Goal: Transaction & Acquisition: Purchase product/service

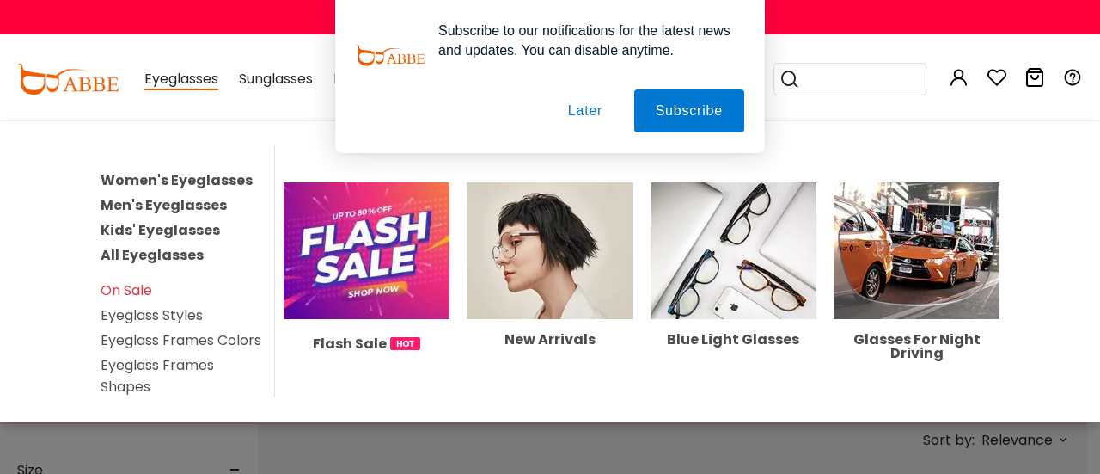
click at [149, 175] on link "Women's Eyeglasses" at bounding box center [177, 180] width 152 height 20
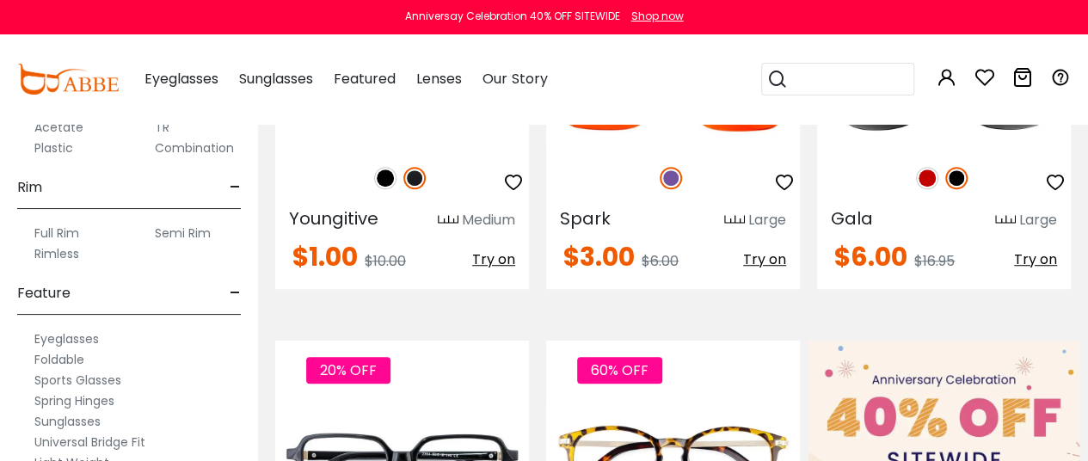
scroll to position [1027, 0]
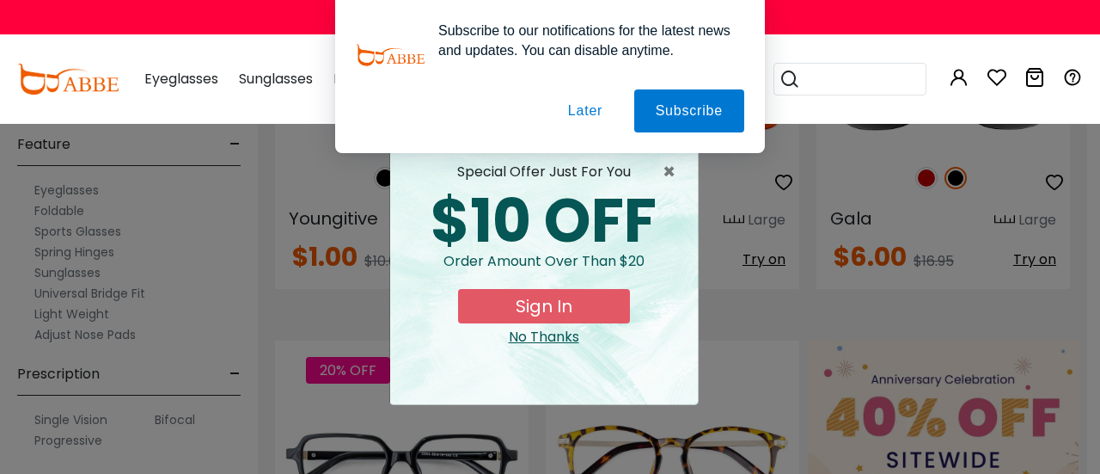
click at [74, 441] on div "× special offer just for you $10 OFF Order amount over than $20 Sign In No Than…" at bounding box center [550, 237] width 1100 height 474
click at [591, 117] on button "Later" at bounding box center [585, 110] width 77 height 43
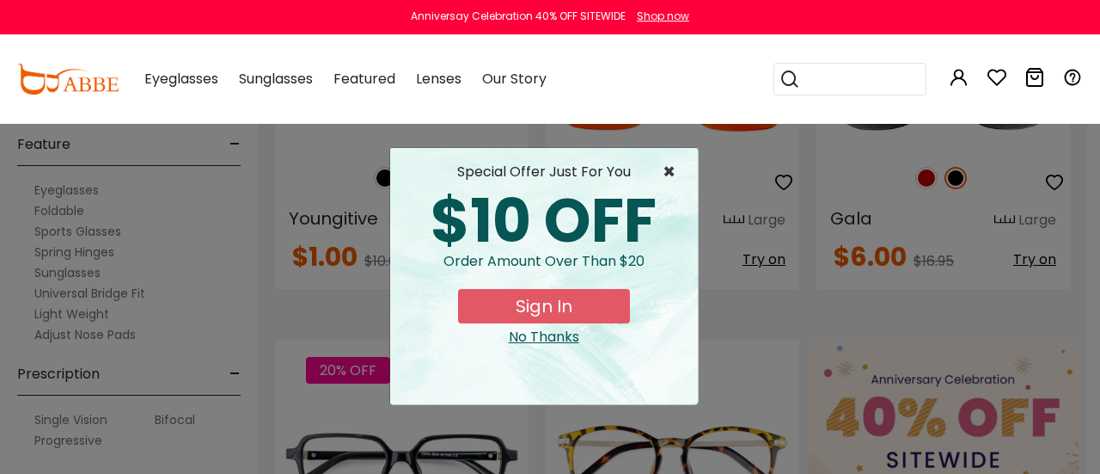
click at [665, 173] on span "×" at bounding box center [673, 172] width 21 height 21
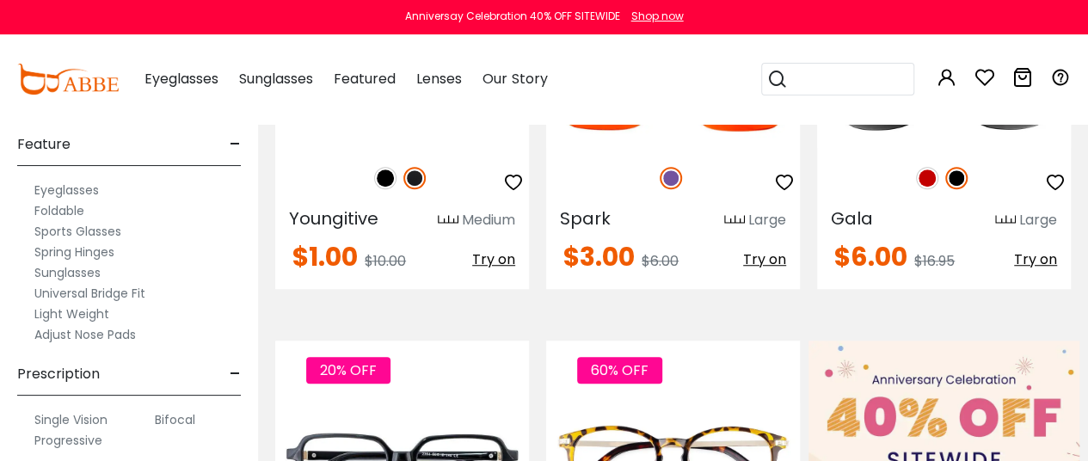
click at [59, 438] on label "Progressive" at bounding box center [68, 440] width 68 height 21
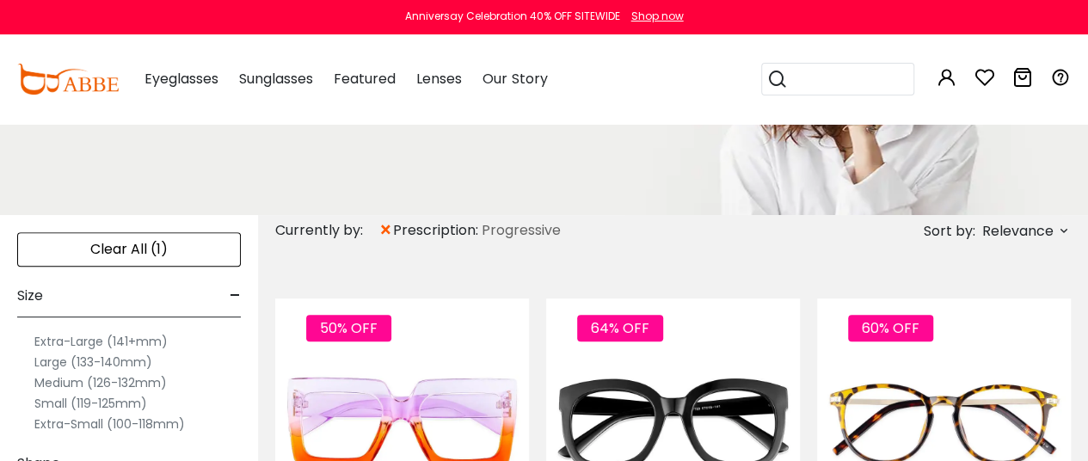
scroll to position [210, 0]
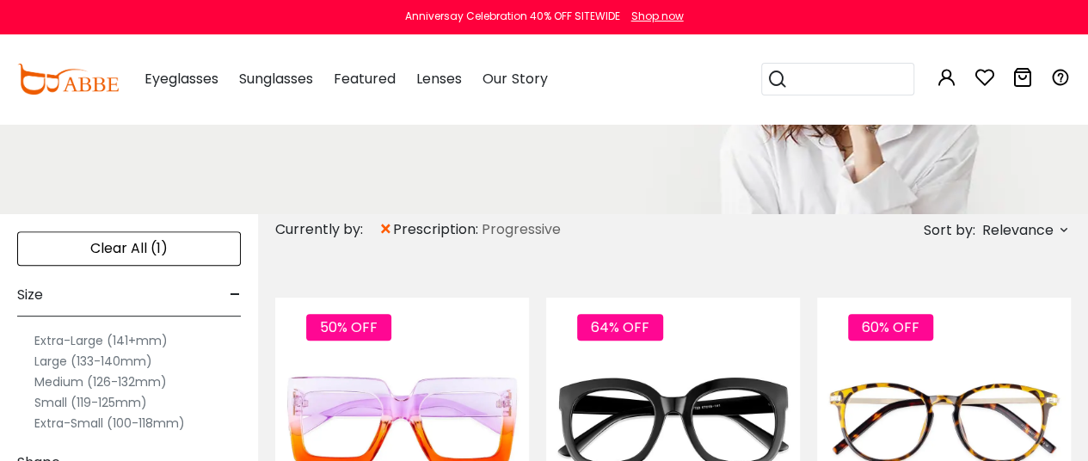
click at [65, 401] on label "Small (119-125mm)" at bounding box center [90, 402] width 113 height 21
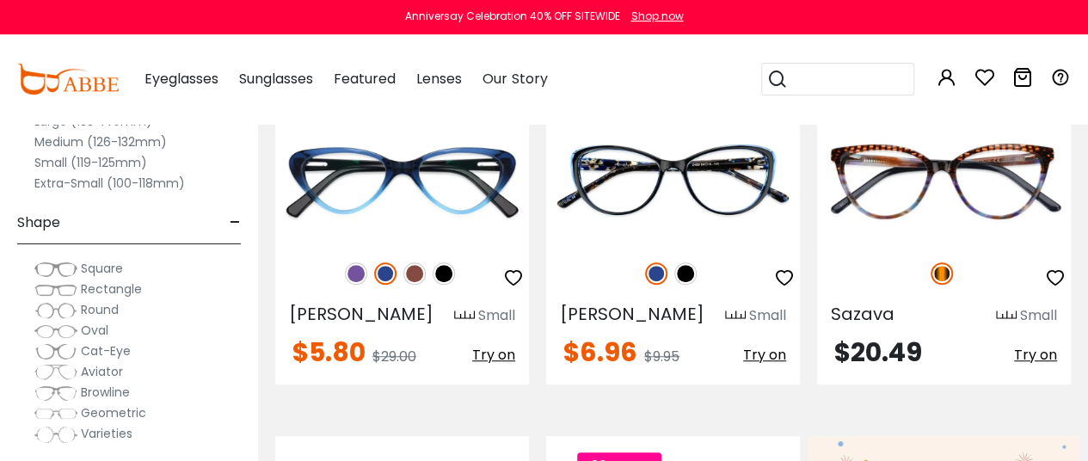
click at [98, 283] on span "Rectangle" at bounding box center [111, 288] width 61 height 17
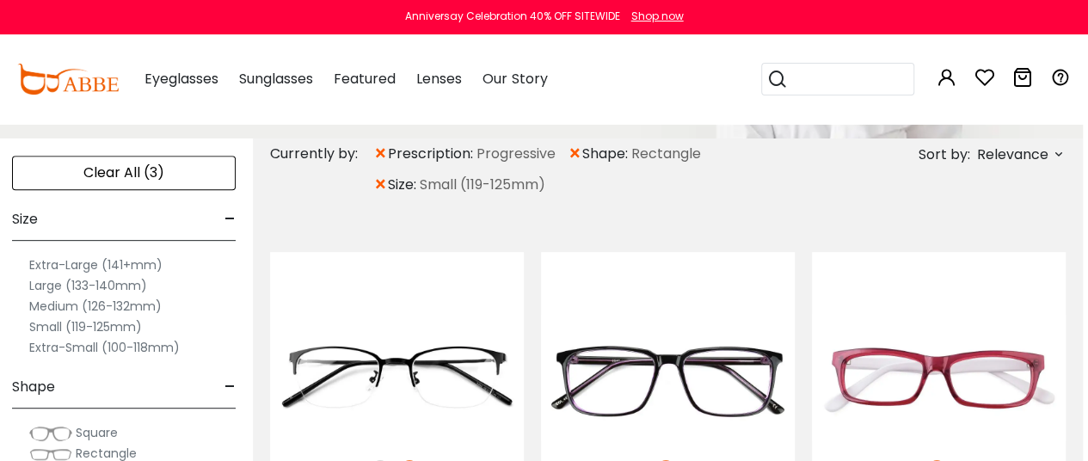
scroll to position [282, 5]
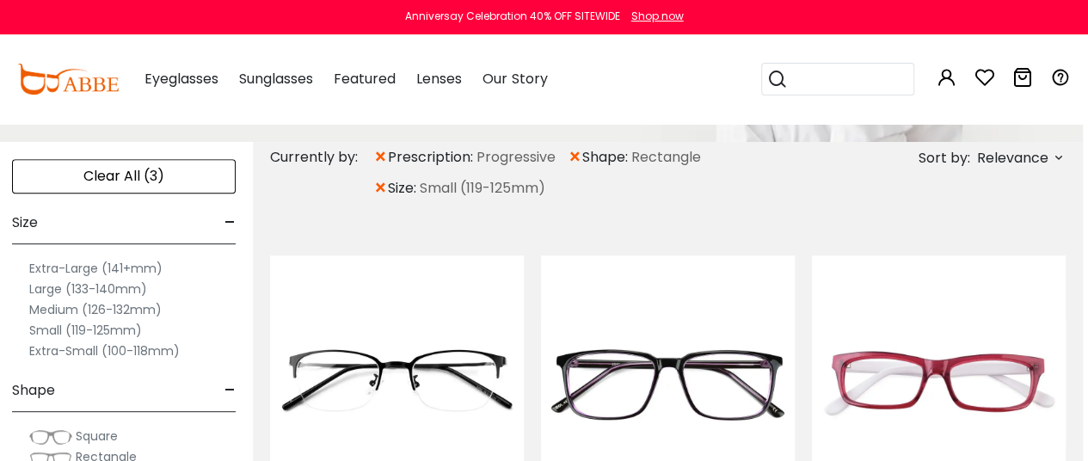
click at [1049, 169] on div "Sort by: Relevance Relevance New Arrivals Best Sellers Prices High To Low Price…" at bounding box center [957, 158] width 215 height 32
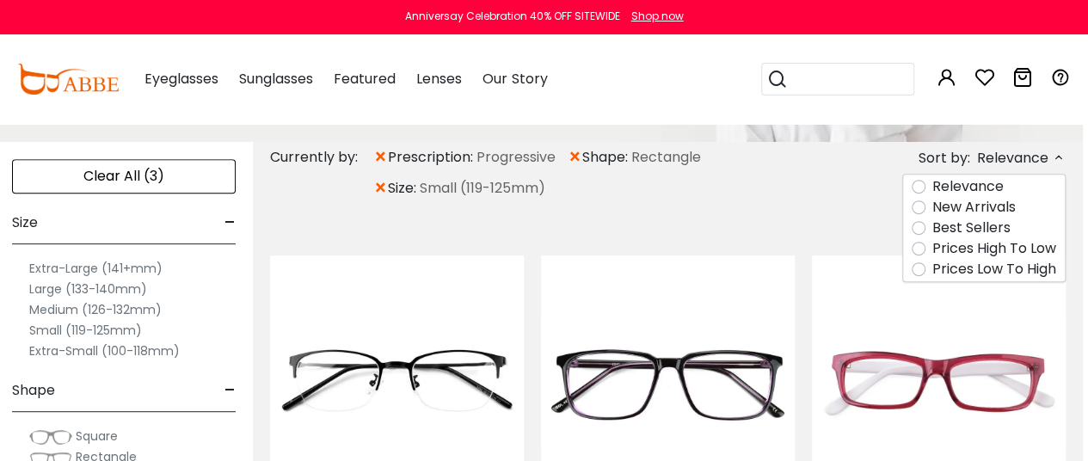
click at [1034, 268] on label "Prices Low To High" at bounding box center [994, 269] width 124 height 21
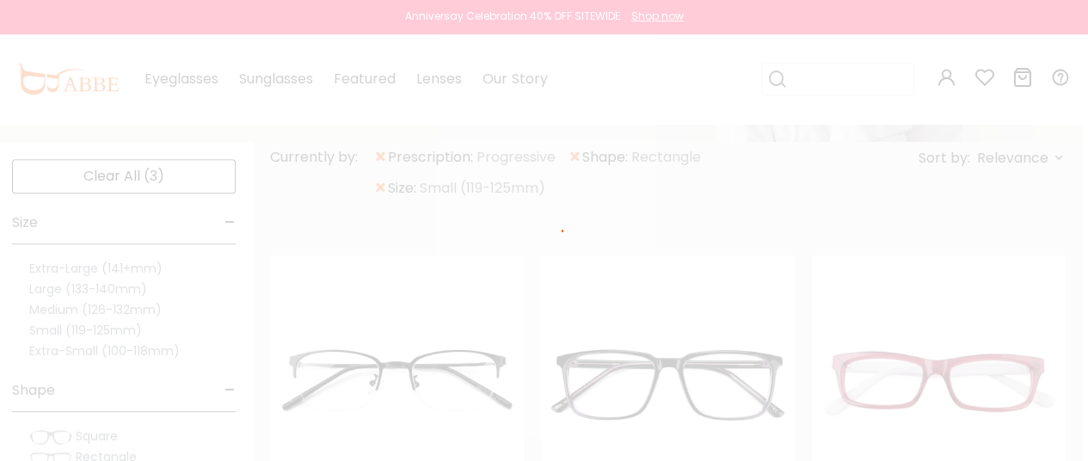
scroll to position [146, 5]
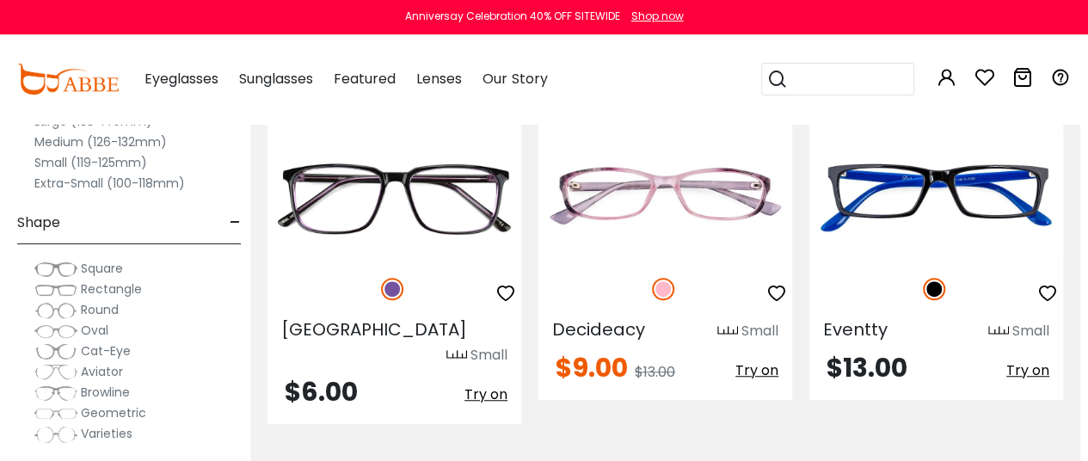
scroll to position [466, 8]
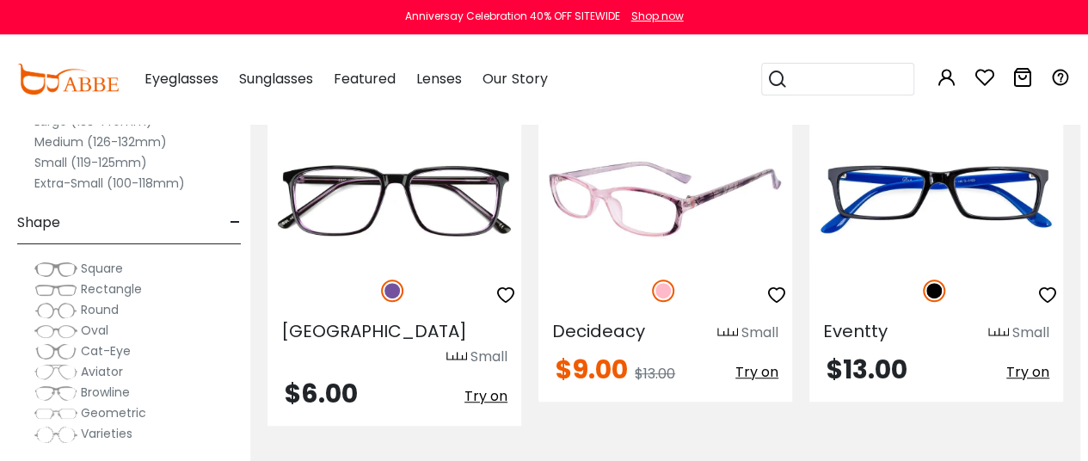
click at [667, 327] on div "Decideacy Small" at bounding box center [665, 330] width 254 height 28
click at [768, 375] on span "Try on" at bounding box center [756, 372] width 43 height 20
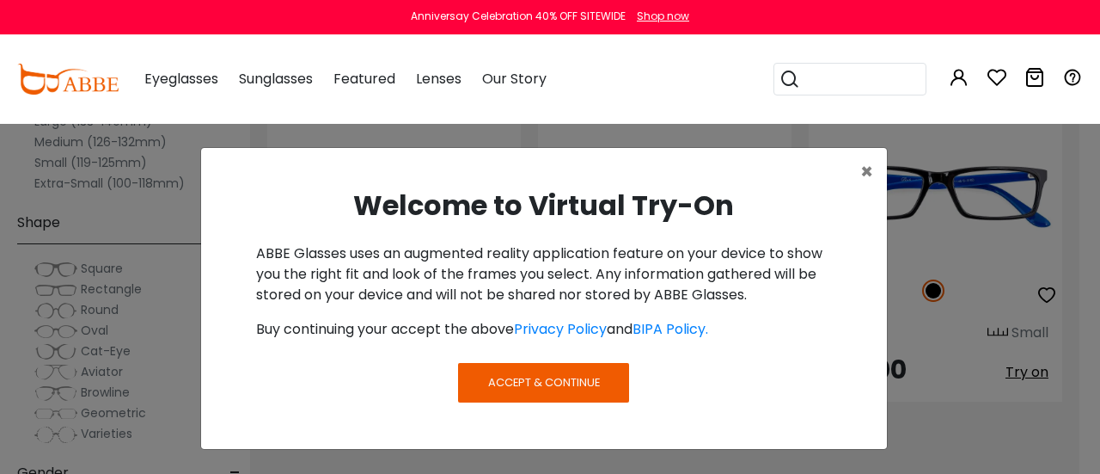
click at [538, 377] on span "Accept & Continue" at bounding box center [544, 382] width 112 height 16
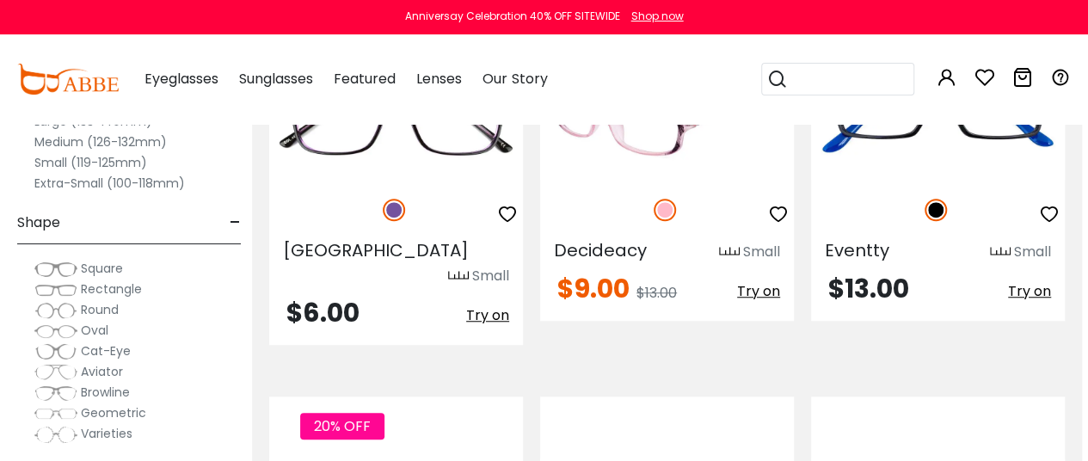
scroll to position [492, 6]
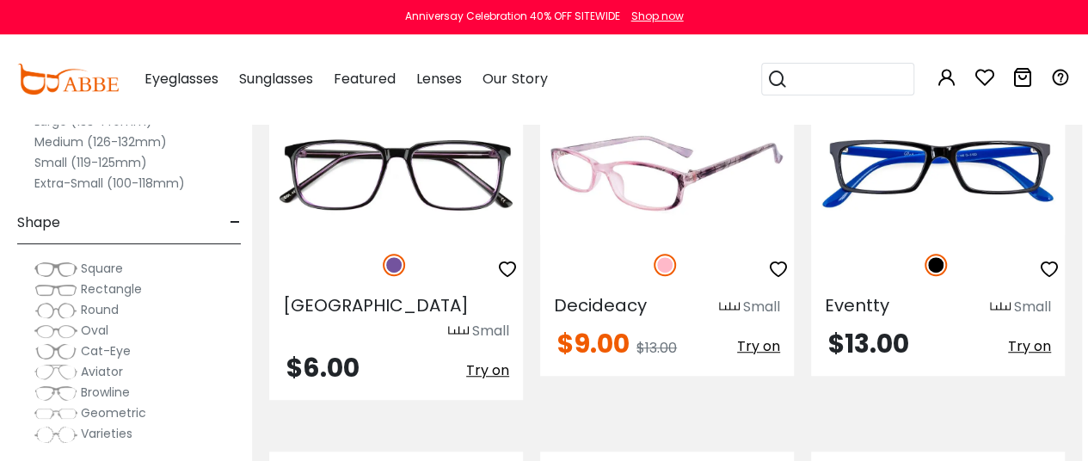
click at [754, 353] on span "Try on" at bounding box center [758, 346] width 43 height 20
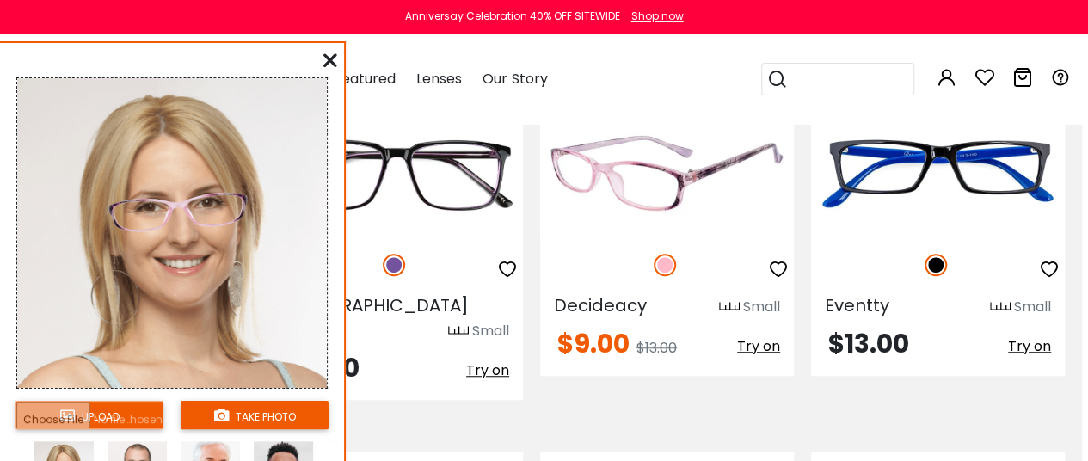
click at [543, 355] on div "$9.00 $13.00 Try on" at bounding box center [667, 346] width 254 height 31
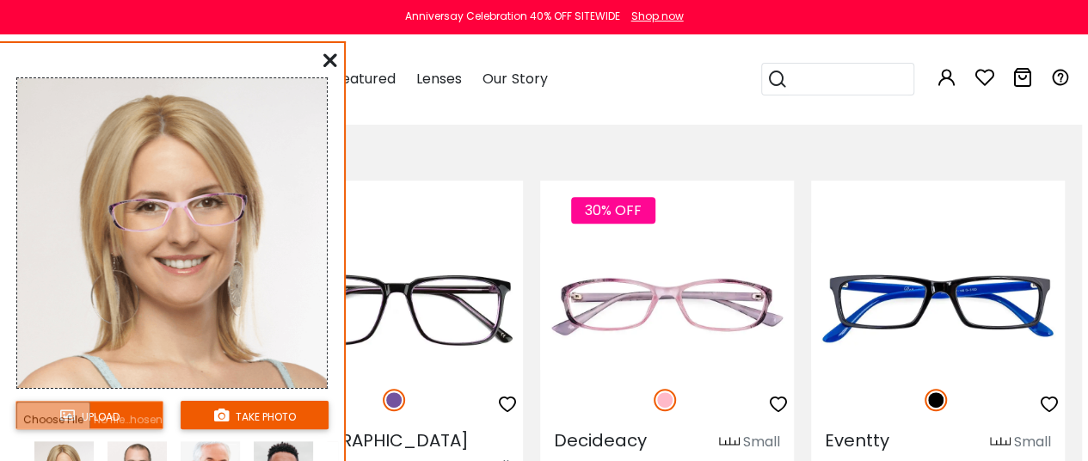
scroll to position [356, 6]
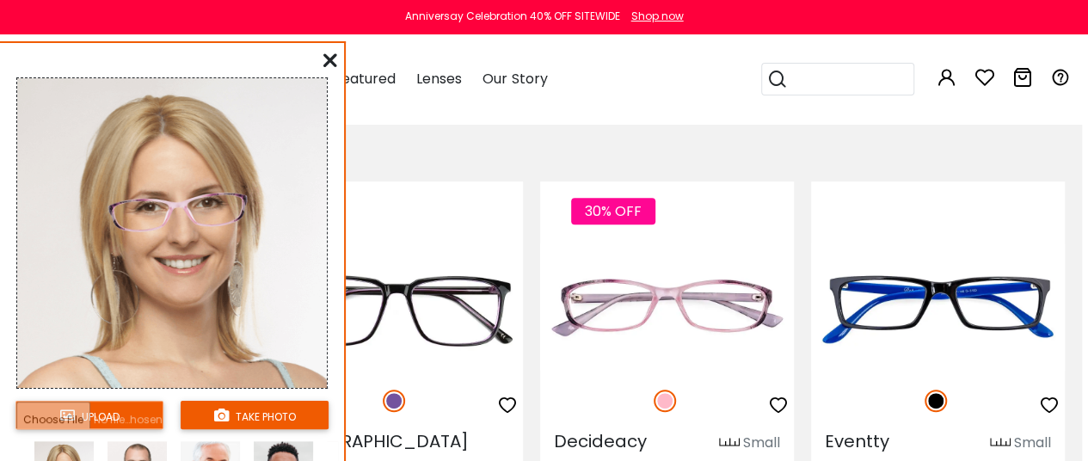
click at [333, 64] on icon at bounding box center [330, 60] width 14 height 14
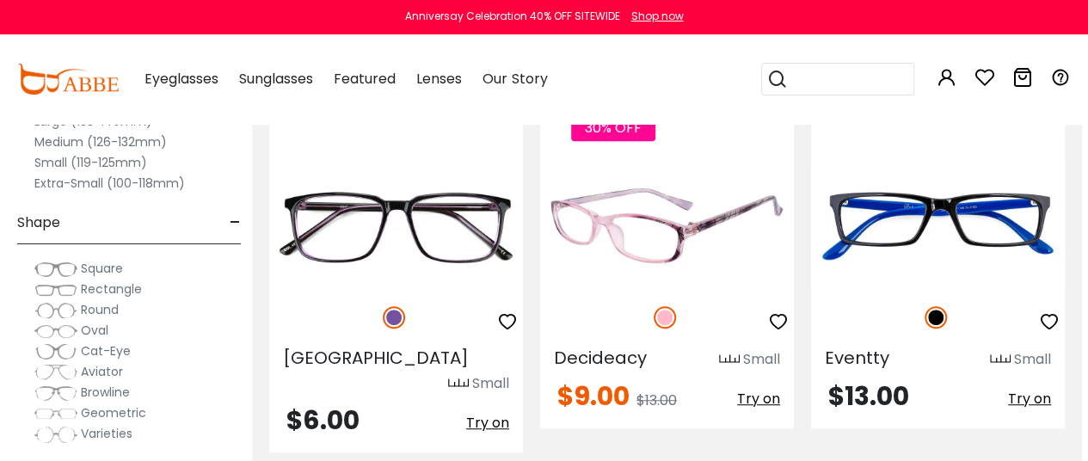
scroll to position [442, 6]
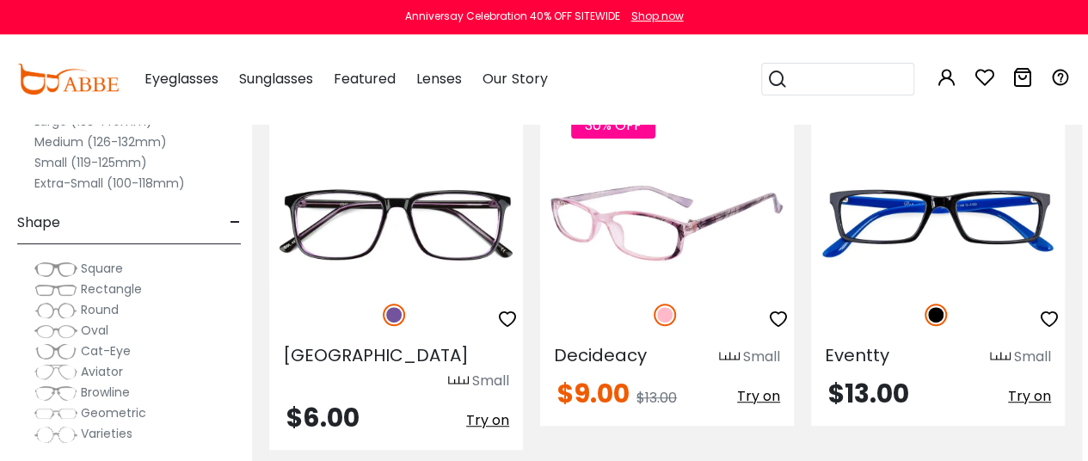
click at [708, 338] on div "30% OFF Decideacy Small $9.00 $13.00 Try on" at bounding box center [667, 259] width 254 height 329
click at [607, 297] on div "30% OFF" at bounding box center [667, 315] width 254 height 36
click at [644, 243] on img at bounding box center [667, 220] width 254 height 126
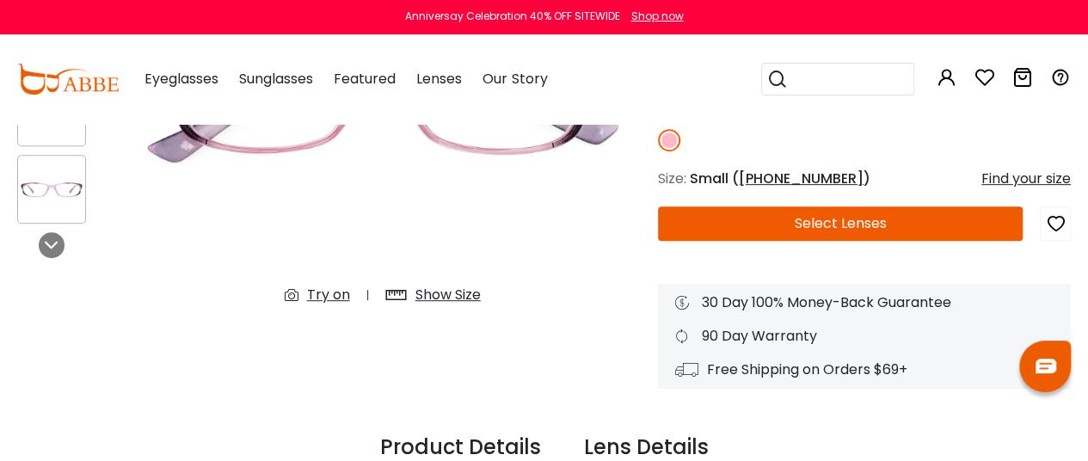
scroll to position [315, 0]
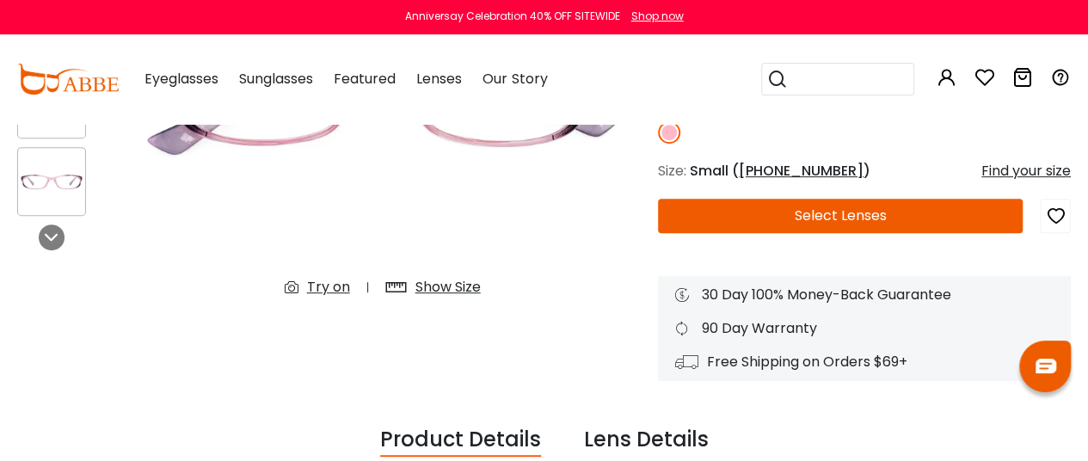
click at [794, 219] on button "Select Lenses" at bounding box center [840, 216] width 365 height 34
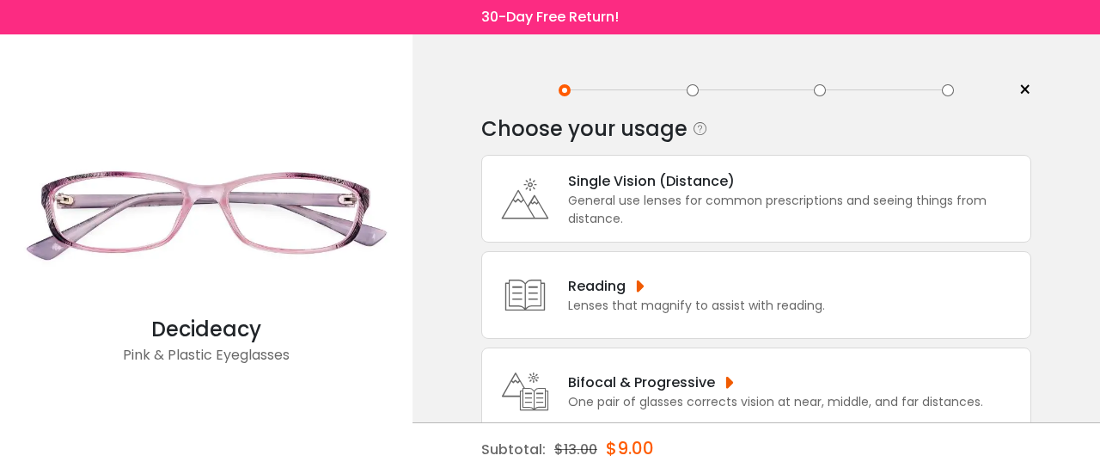
click at [781, 377] on div "Bifocal & Progressive" at bounding box center [775, 381] width 415 height 21
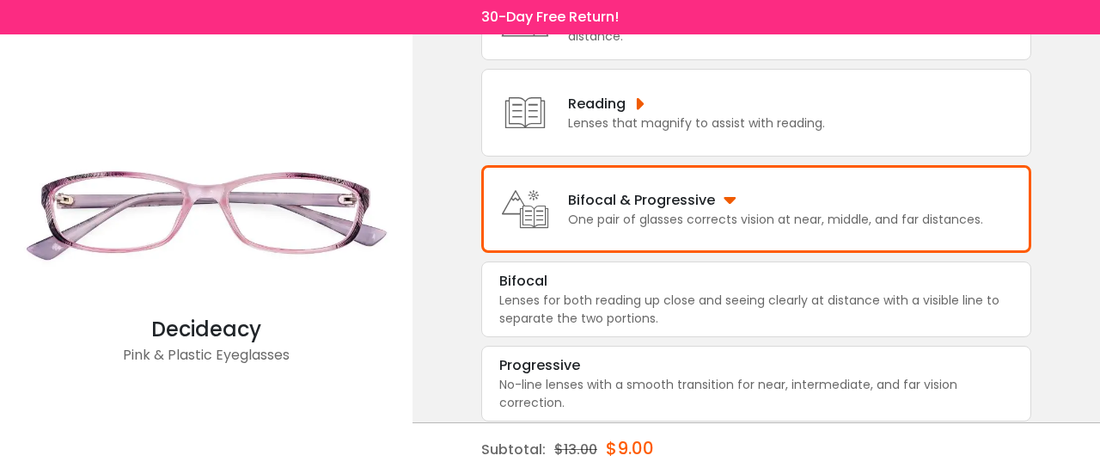
scroll to position [187, 0]
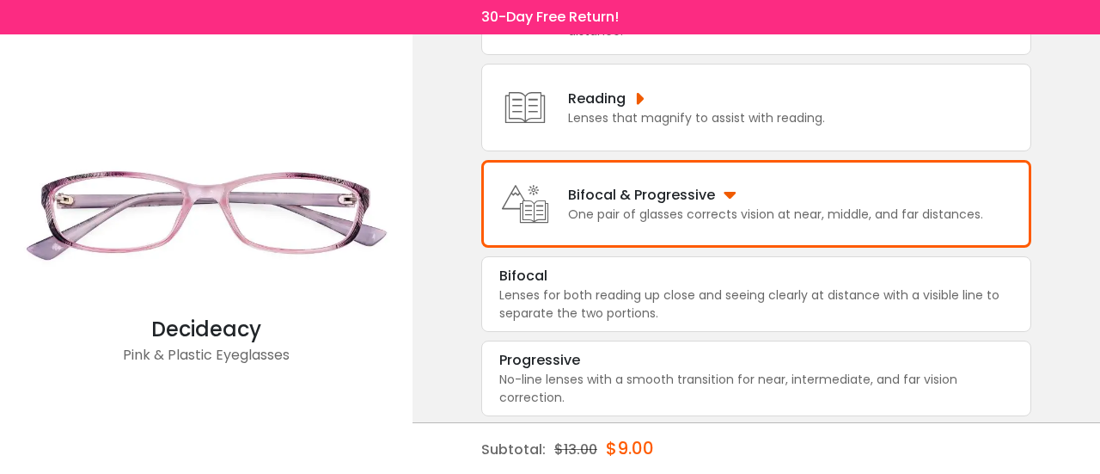
click at [781, 377] on div "No-line lenses with a smooth transition for near, intermediate, and far vision …" at bounding box center [756, 389] width 514 height 36
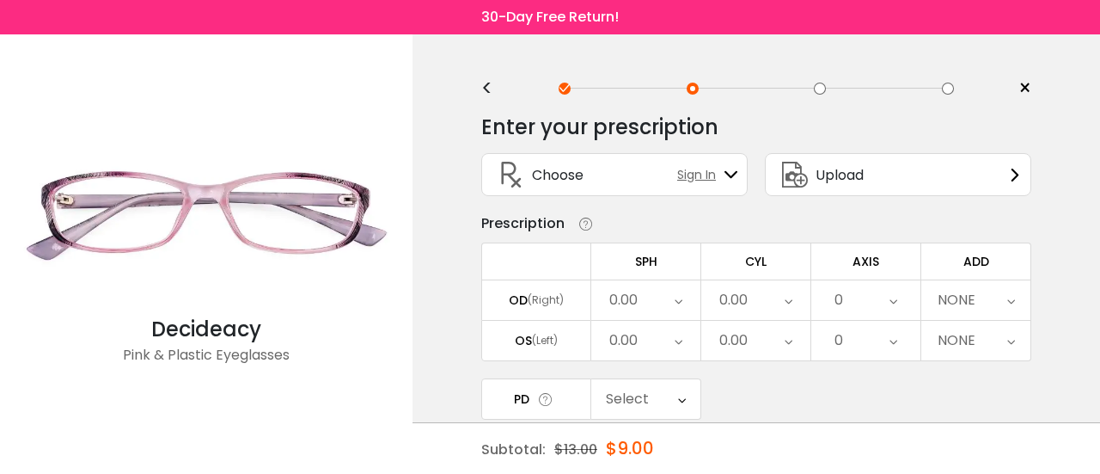
scroll to position [0, 0]
drag, startPoint x: 922, startPoint y: 366, endPoint x: 432, endPoint y: 400, distance: 491.2
click at [432, 400] on div "< × Choose your usage Single Vision (Distance) This lens helps you see details …" at bounding box center [757, 339] width 688 height 610
click at [679, 303] on icon at bounding box center [679, 302] width 8 height 40
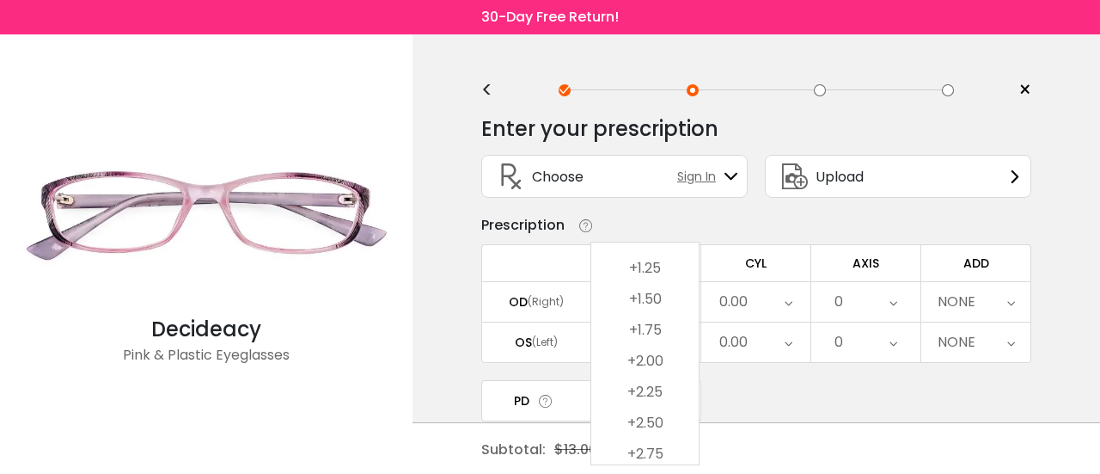
scroll to position [2670, 0]
click at [673, 376] on li "+2.25" at bounding box center [644, 373] width 107 height 31
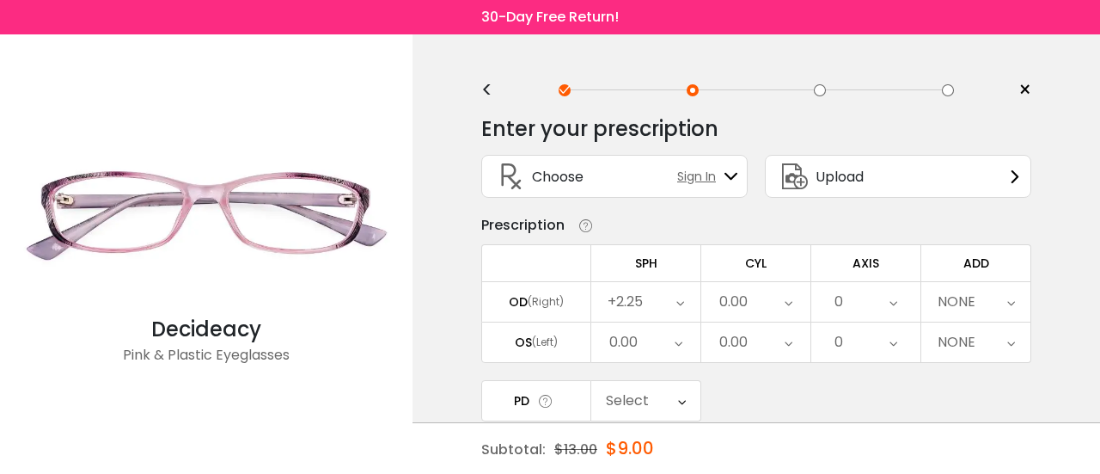
click at [677, 348] on icon at bounding box center [679, 342] width 8 height 40
click at [665, 388] on li "+2.50" at bounding box center [644, 384] width 107 height 31
click at [783, 346] on div "0.00" at bounding box center [756, 342] width 109 height 40
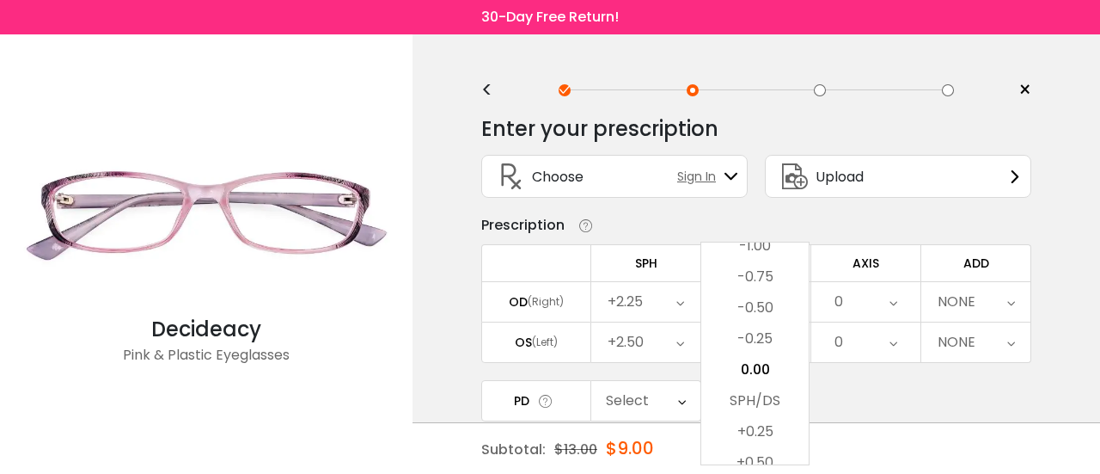
click at [783, 346] on li "-0.25" at bounding box center [755, 338] width 107 height 31
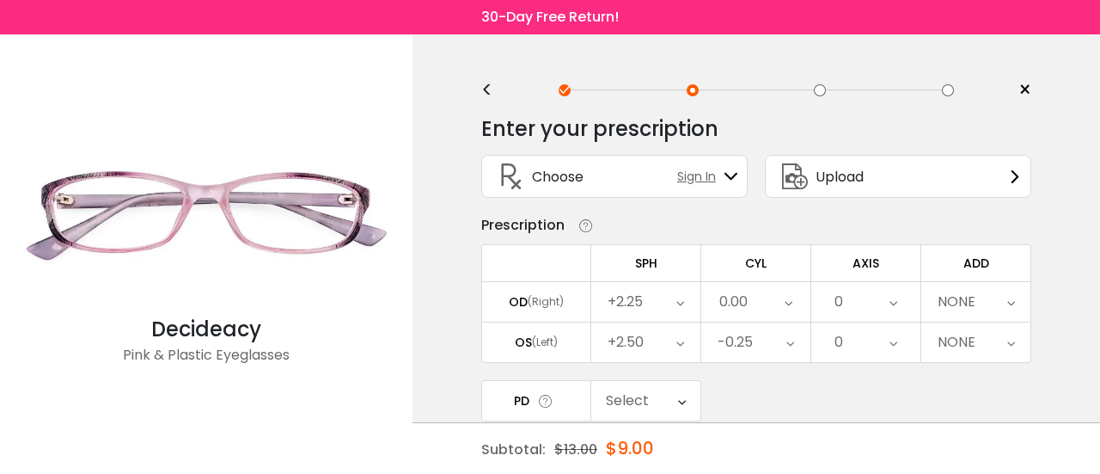
click at [793, 311] on icon at bounding box center [789, 302] width 8 height 40
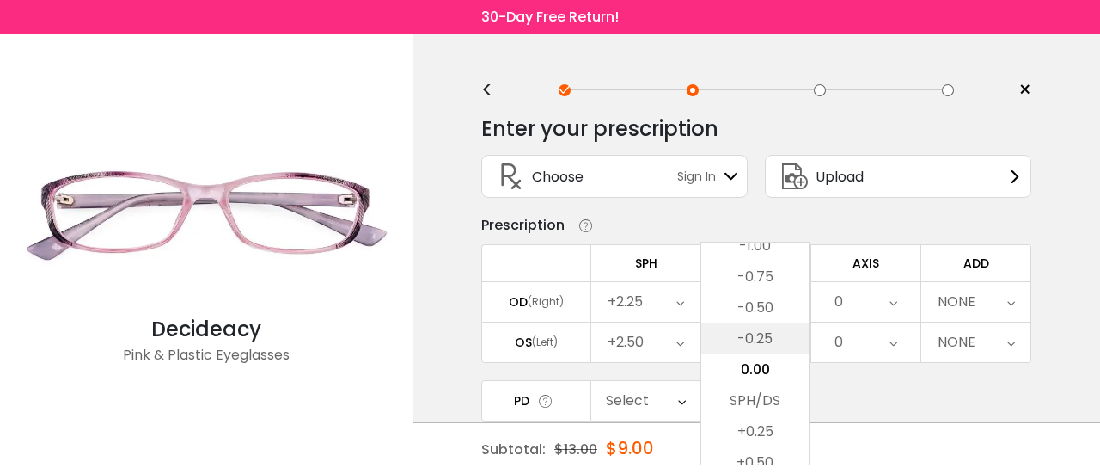
click at [794, 331] on li "-0.25" at bounding box center [755, 338] width 107 height 31
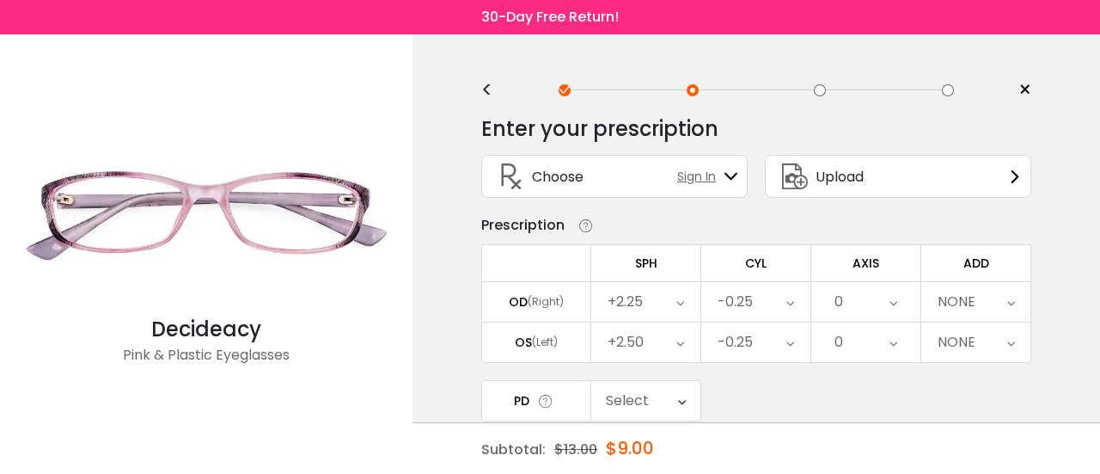
click at [896, 302] on icon at bounding box center [894, 302] width 8 height 40
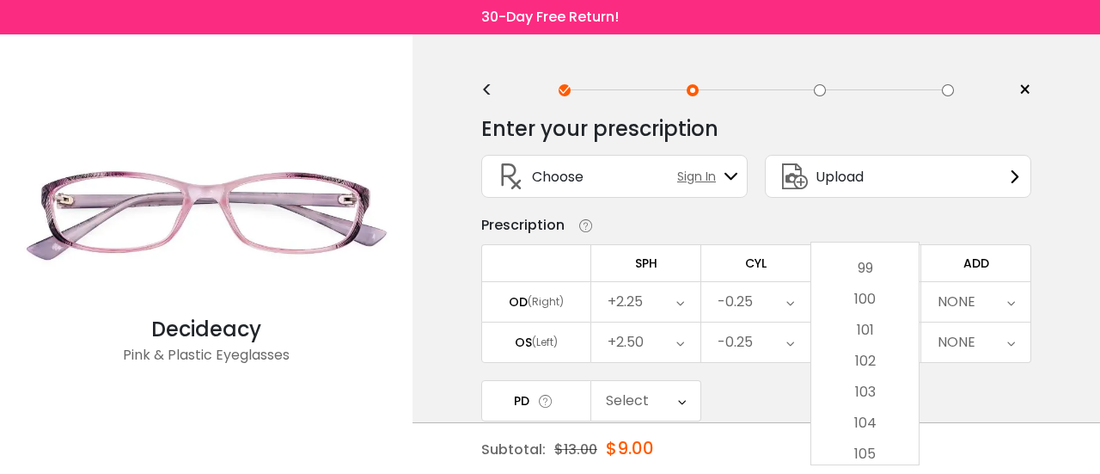
scroll to position [3053, 0]
click at [898, 296] on li "100" at bounding box center [865, 300] width 107 height 31
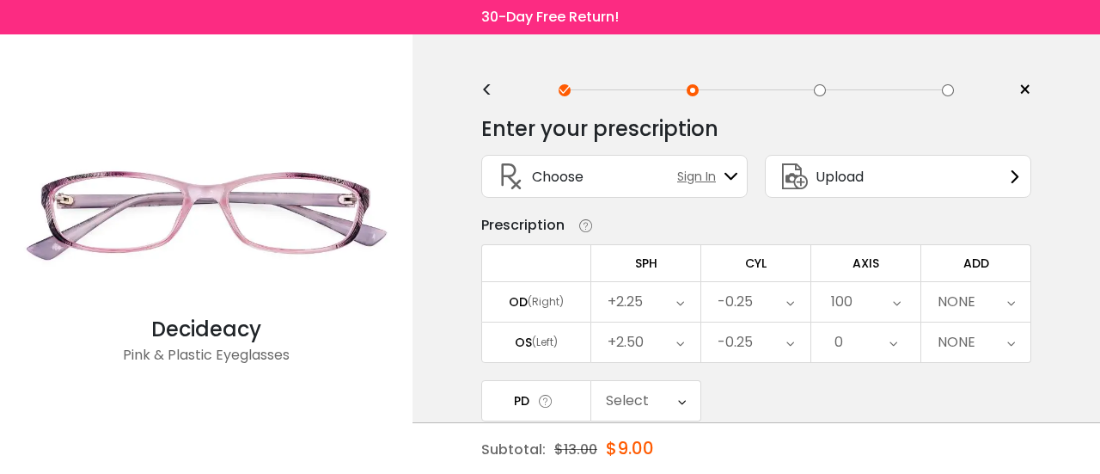
click at [861, 343] on div "0" at bounding box center [866, 342] width 109 height 40
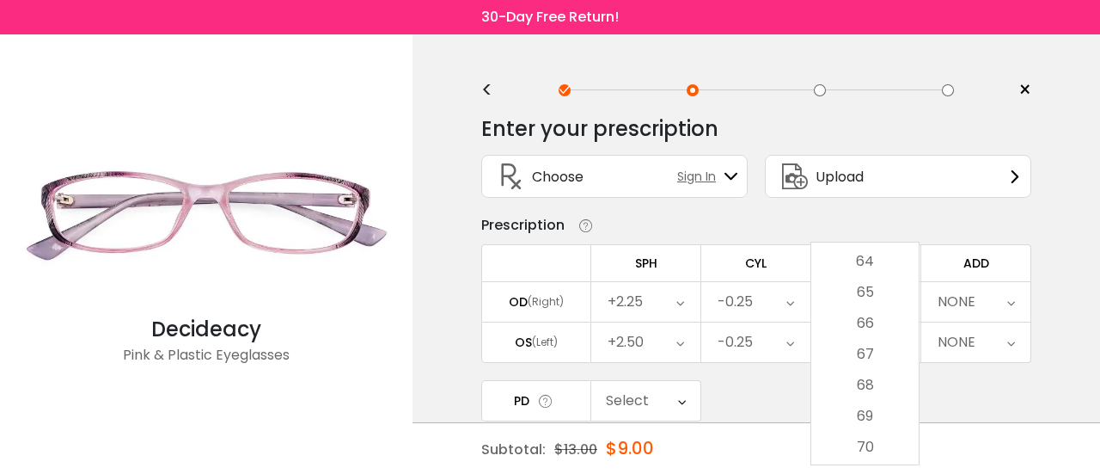
scroll to position [1974, 0]
click at [891, 454] on li "70" at bounding box center [865, 450] width 107 height 31
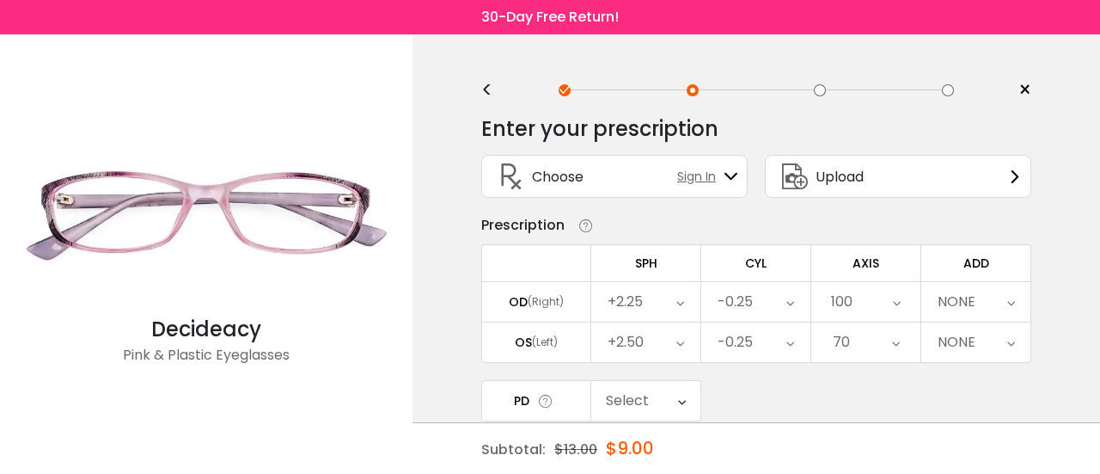
click at [1018, 300] on div "NONE" at bounding box center [976, 302] width 109 height 40
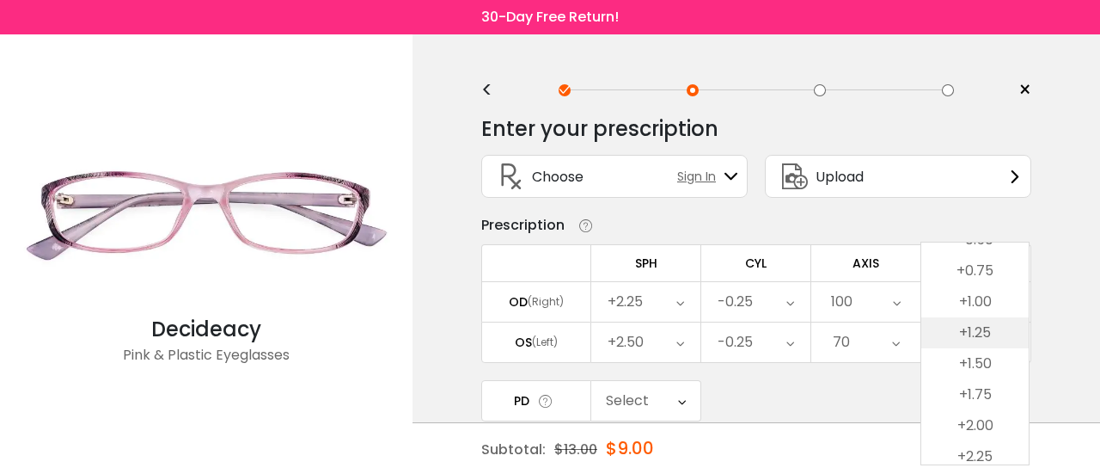
scroll to position [70, 0]
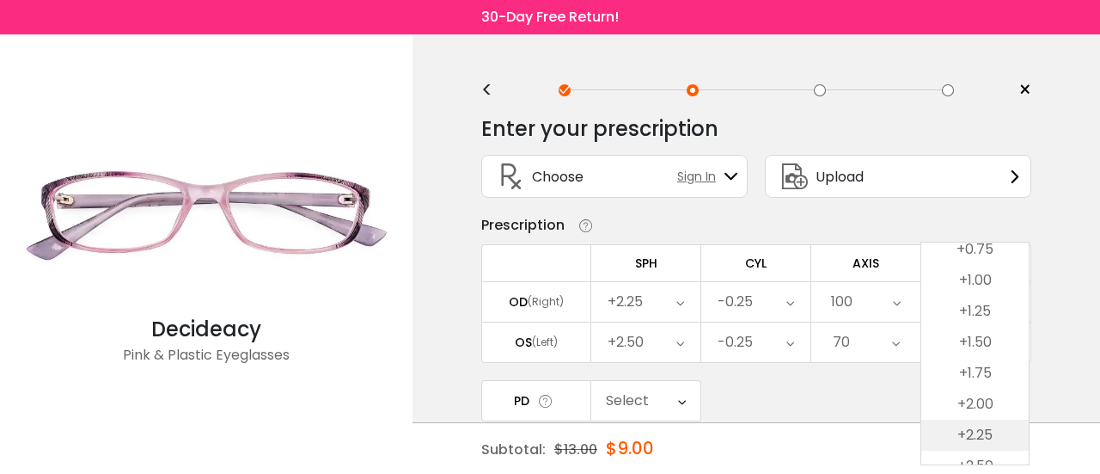
click at [994, 436] on li "+2.25" at bounding box center [975, 435] width 107 height 31
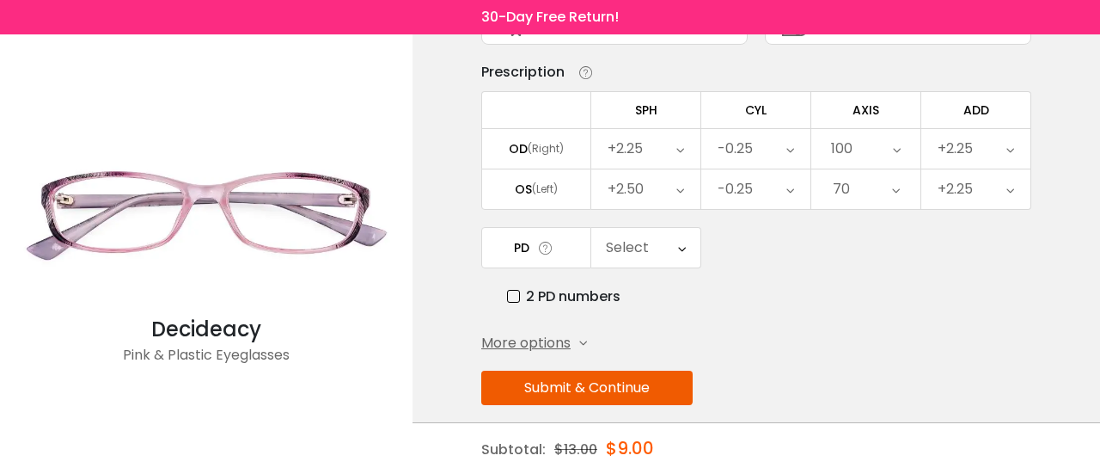
scroll to position [154, 0]
click at [616, 370] on button "Submit & Continue" at bounding box center [586, 387] width 211 height 34
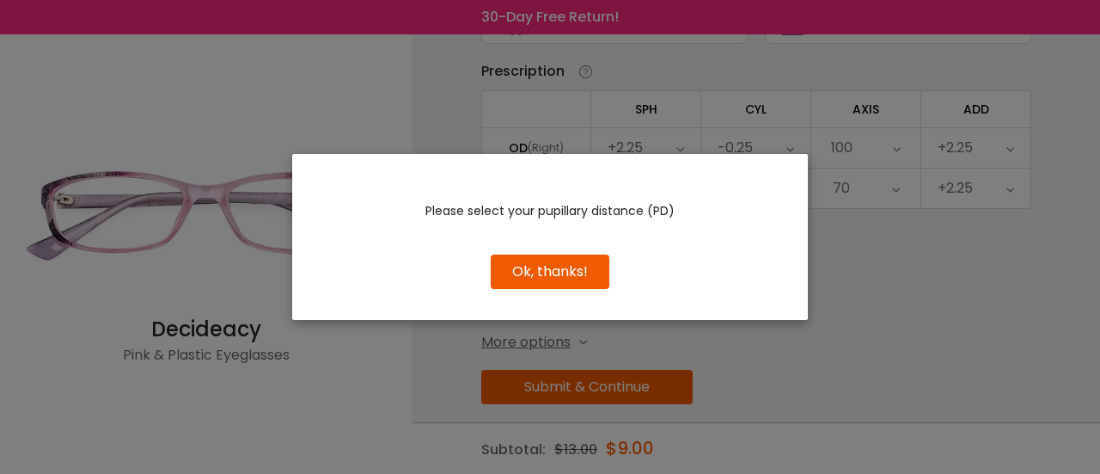
click at [565, 276] on button "Ok, thanks!" at bounding box center [550, 271] width 119 height 34
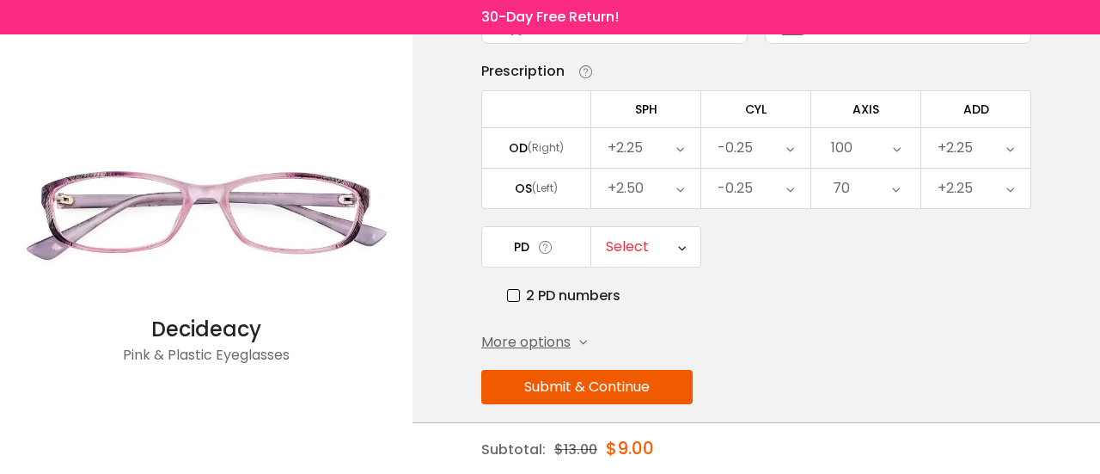
click at [574, 386] on button "Submit & Continue" at bounding box center [586, 387] width 211 height 34
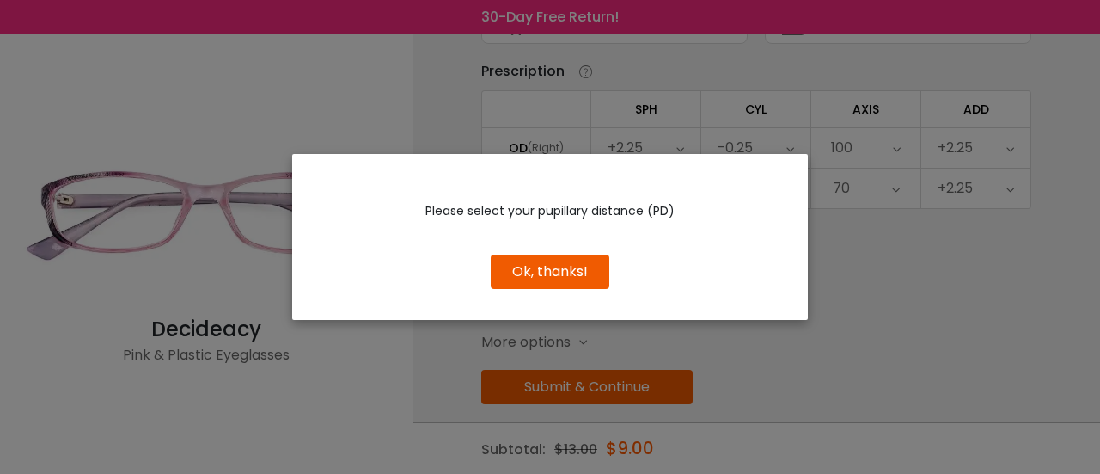
click at [587, 270] on button "Ok, thanks!" at bounding box center [550, 271] width 119 height 34
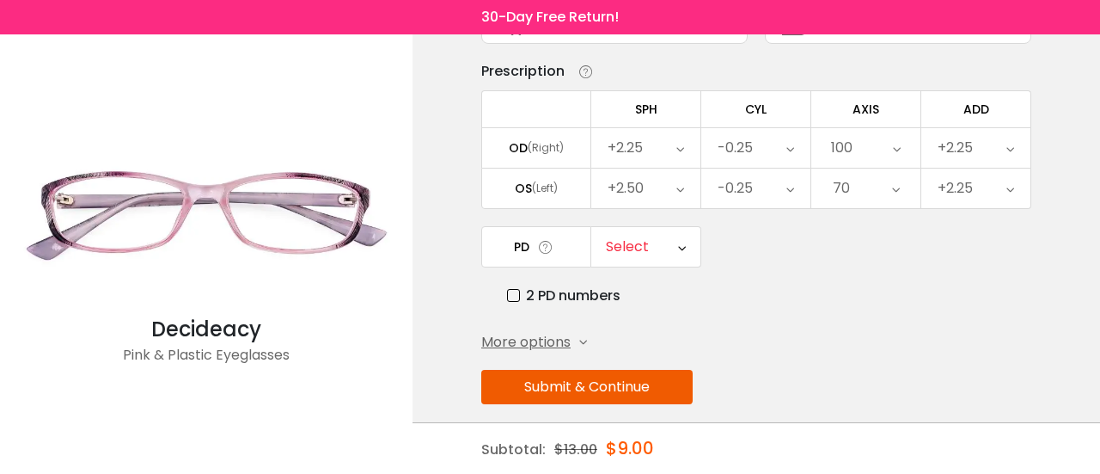
click at [683, 242] on icon at bounding box center [682, 247] width 8 height 40
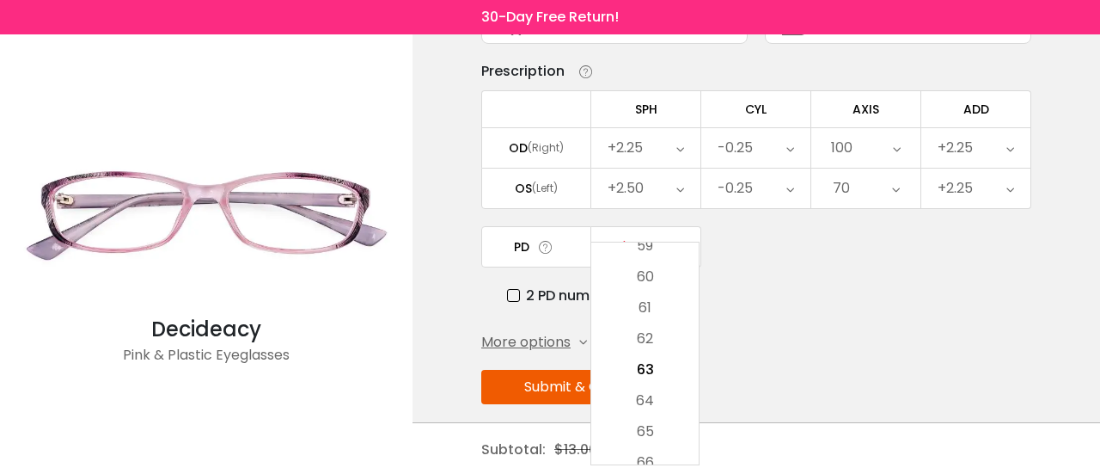
click at [781, 388] on div "Submit & Continue" at bounding box center [756, 387] width 550 height 34
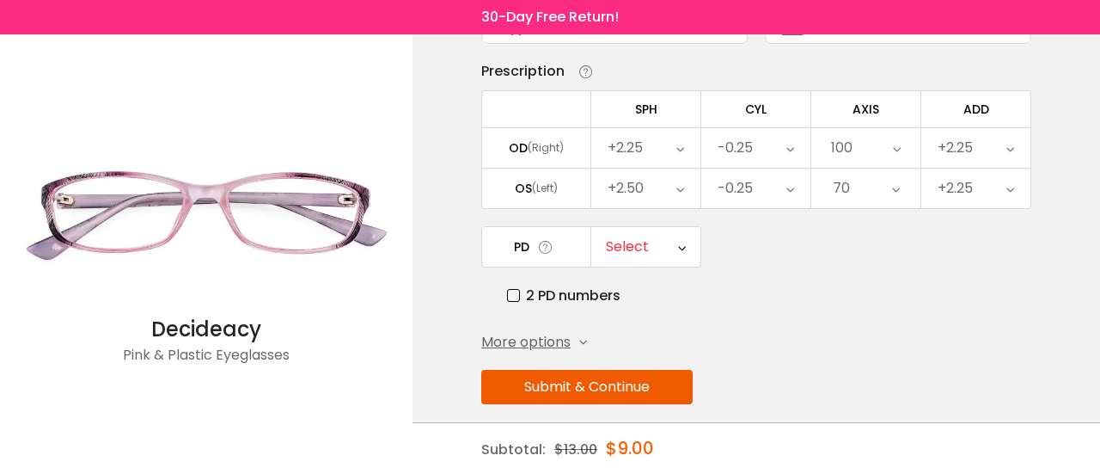
click at [545, 245] on icon at bounding box center [545, 247] width 17 height 18
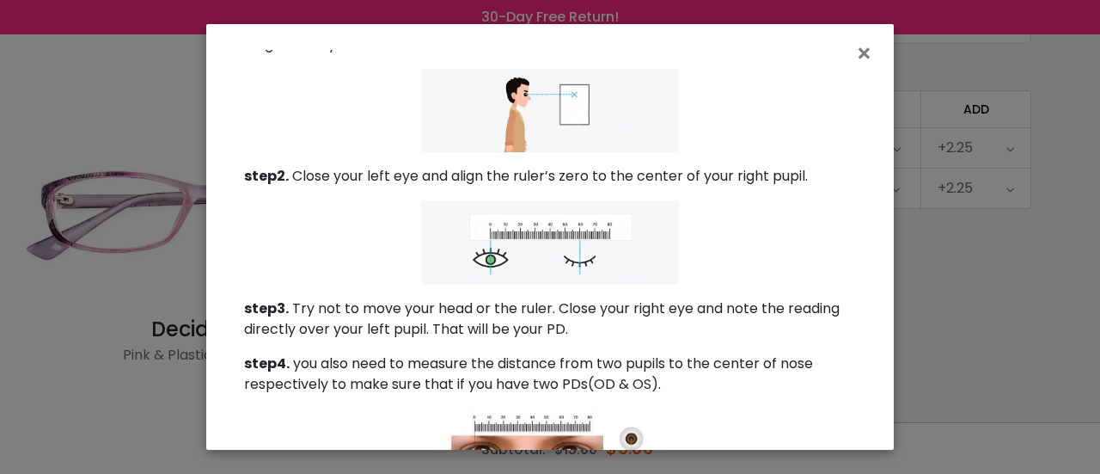
scroll to position [291, 0]
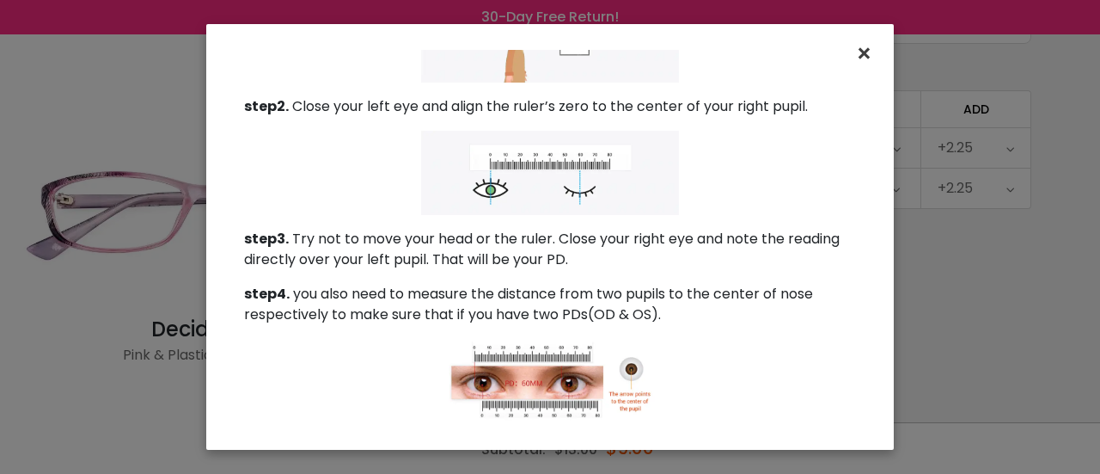
click at [872, 51] on span "×" at bounding box center [867, 53] width 25 height 37
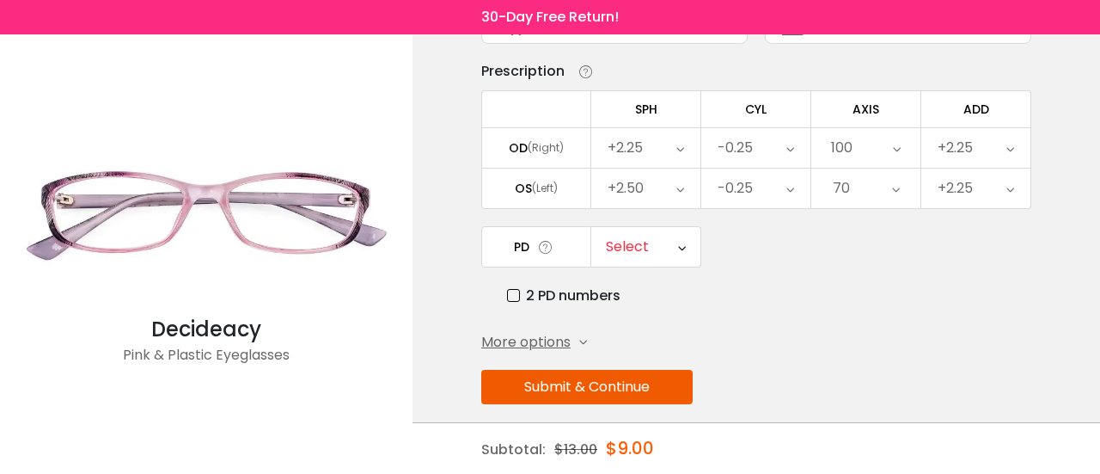
click at [674, 242] on div "Select" at bounding box center [645, 247] width 109 height 40
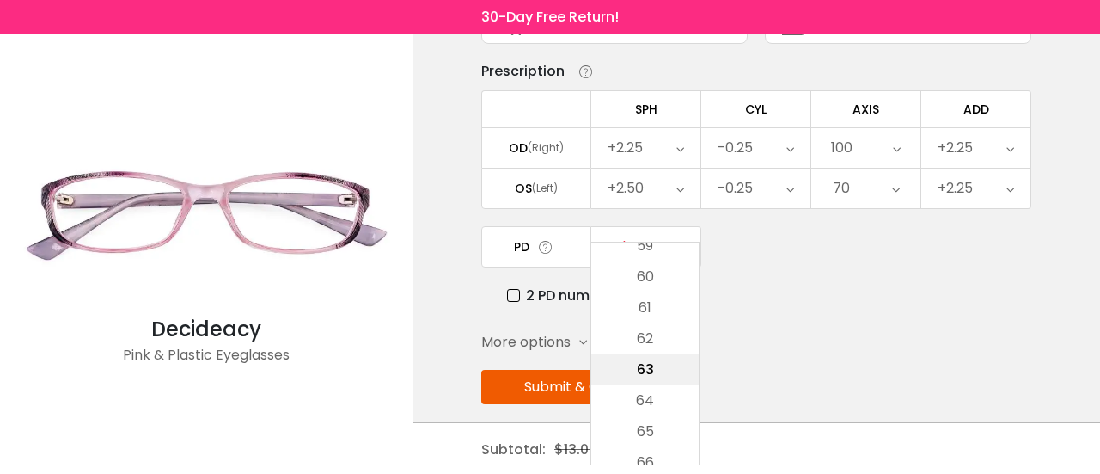
click at [679, 361] on li "63" at bounding box center [644, 369] width 107 height 31
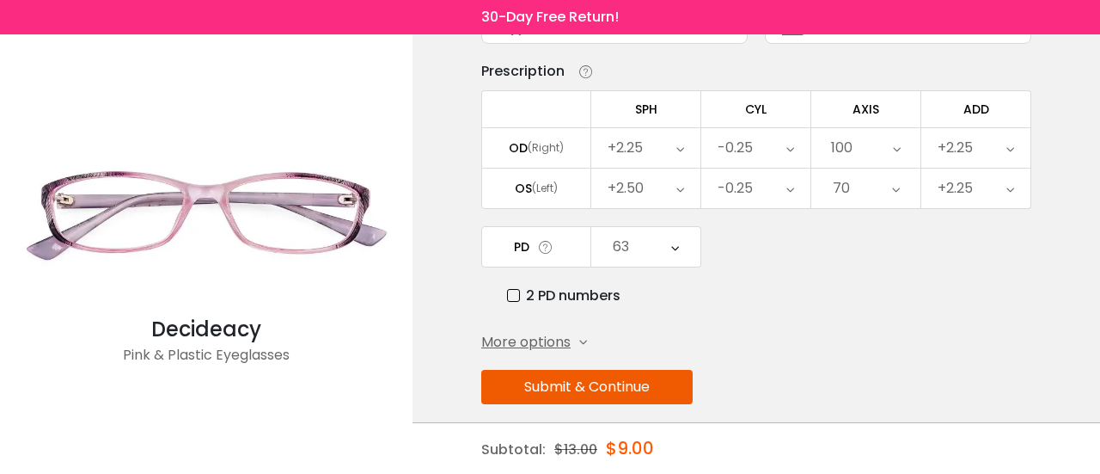
click at [636, 379] on button "Submit & Continue" at bounding box center [586, 387] width 211 height 34
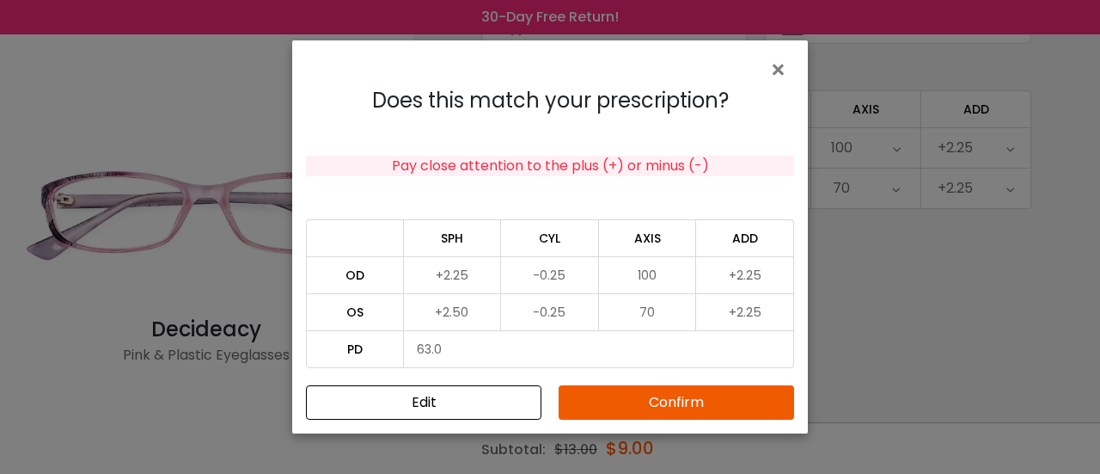
click at [636, 410] on button "Confirm" at bounding box center [677, 402] width 236 height 34
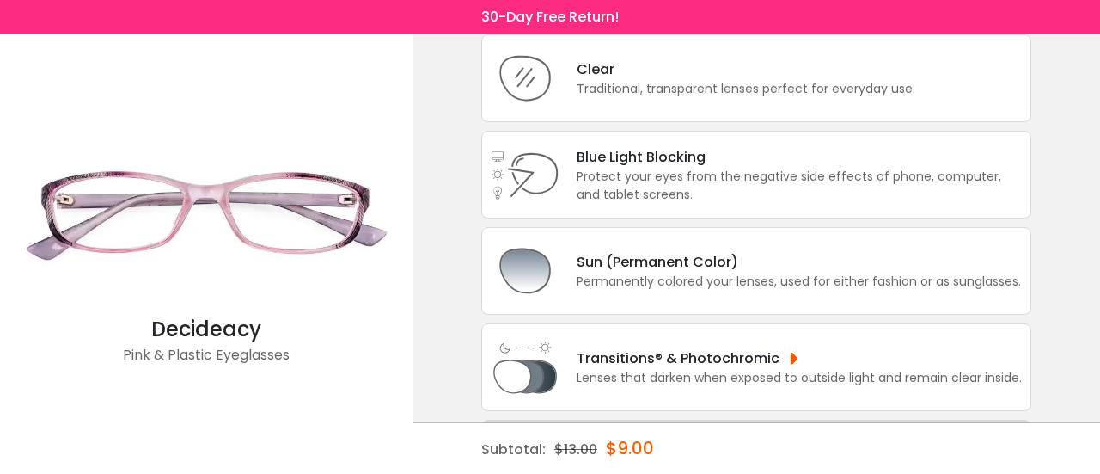
scroll to position [126, 0]
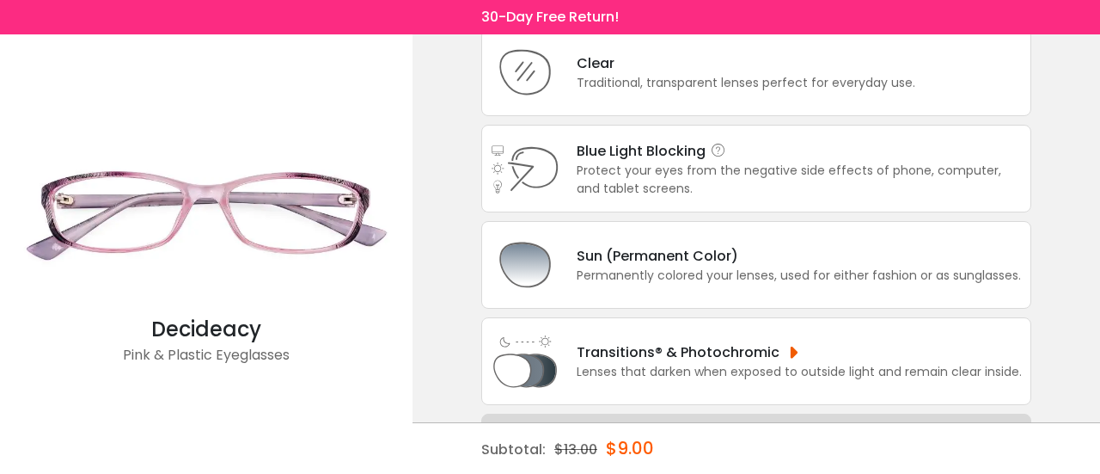
click at [555, 155] on icon at bounding box center [525, 168] width 69 height 69
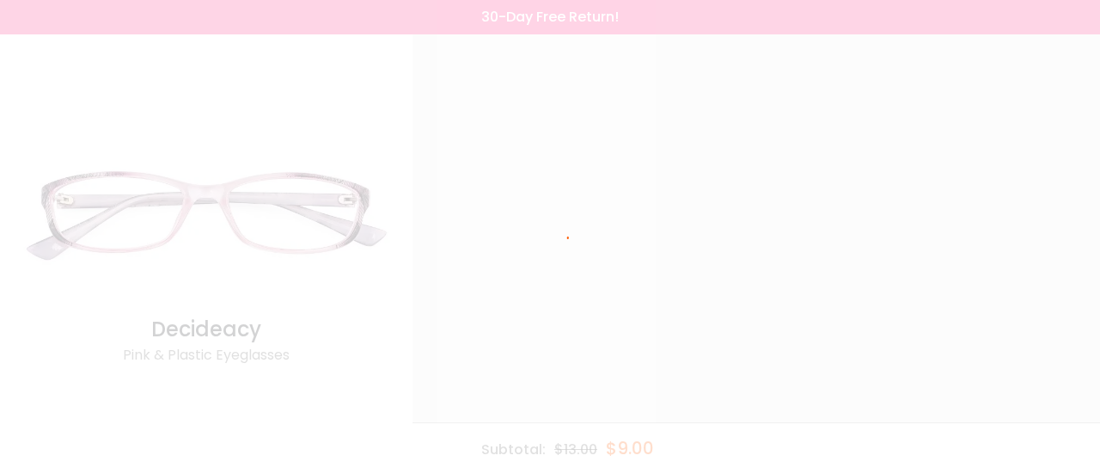
scroll to position [0, 0]
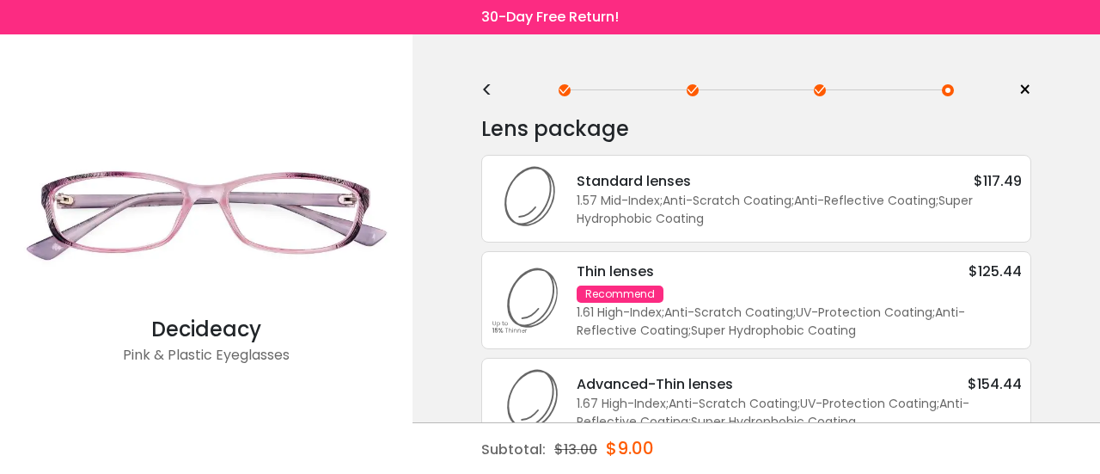
click at [708, 298] on div "Thin lenses $125.44 Recommend 1.61 High-Index ; Anti-Scratch Coating ; UV-Prote…" at bounding box center [791, 299] width 463 height 79
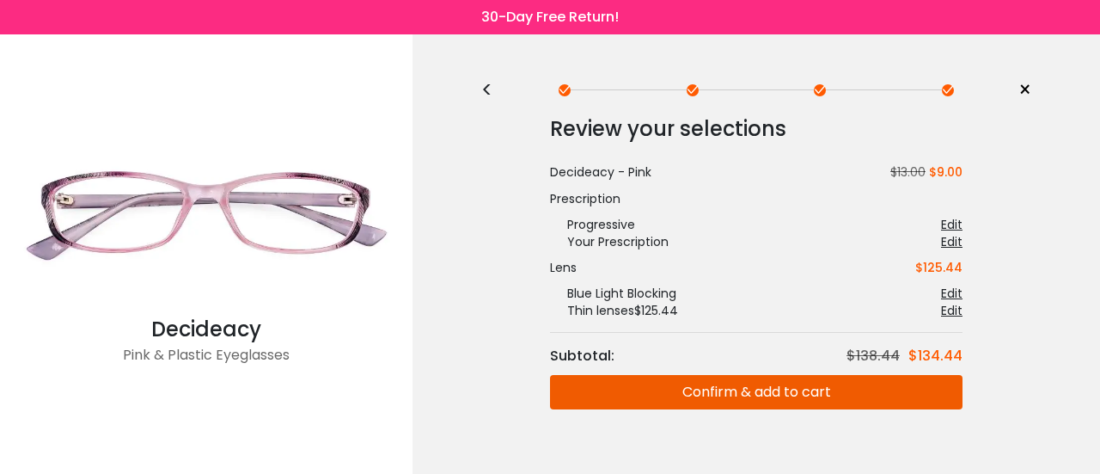
click at [1054, 407] on div "< × Choose your usage Single Vision (Distance) This lens helps you see details …" at bounding box center [757, 268] width 688 height 469
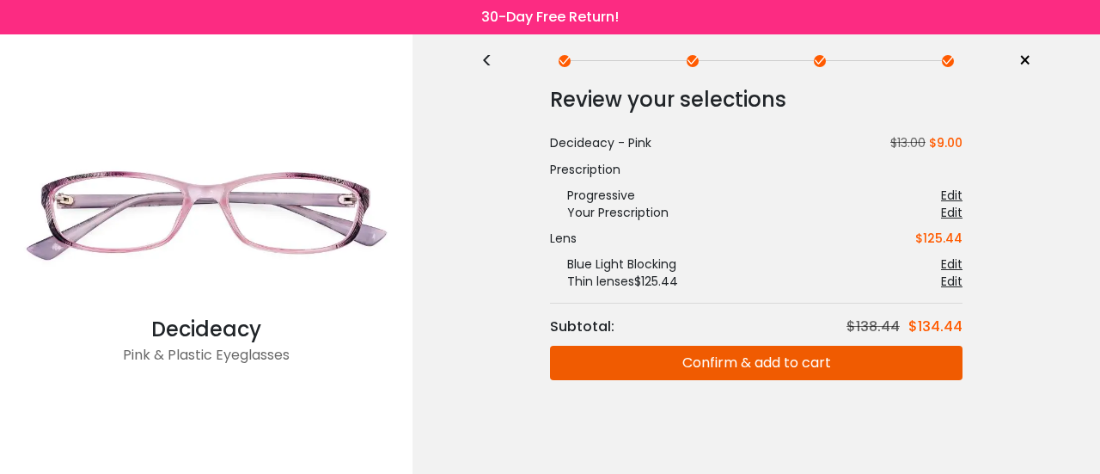
click at [734, 365] on button "Confirm & add to cart" at bounding box center [756, 363] width 413 height 34
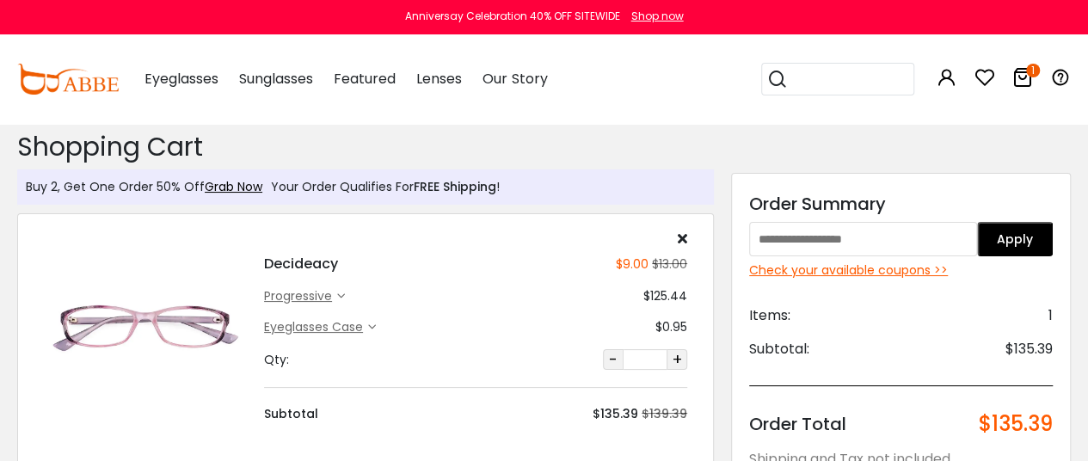
click at [845, 273] on div "Check your available coupons >>" at bounding box center [900, 270] width 303 height 18
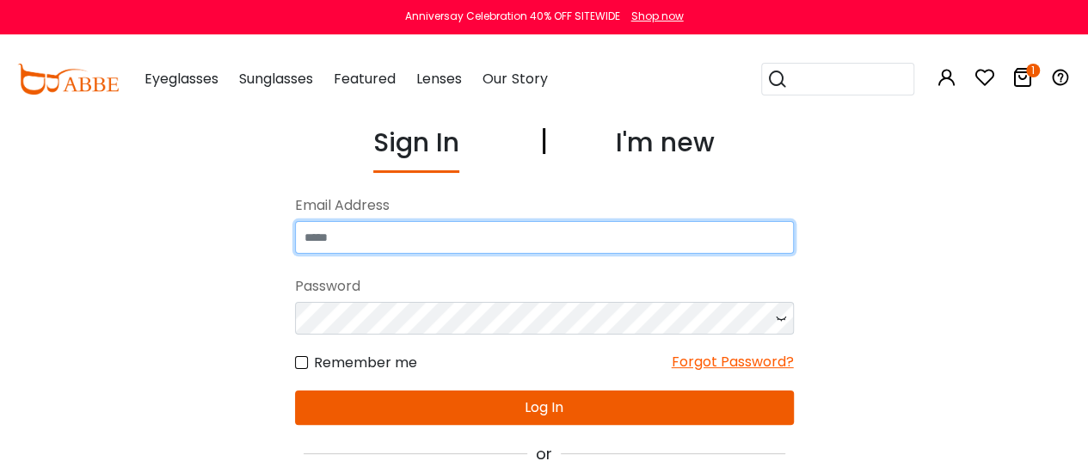
click at [498, 236] on input "email" at bounding box center [544, 237] width 499 height 33
type input "**********"
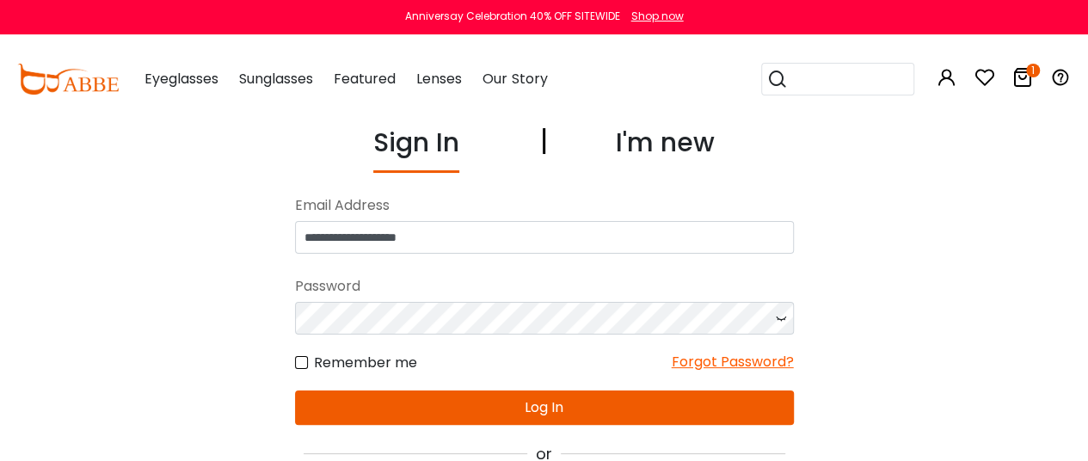
click at [495, 404] on button "Log In" at bounding box center [544, 407] width 499 height 34
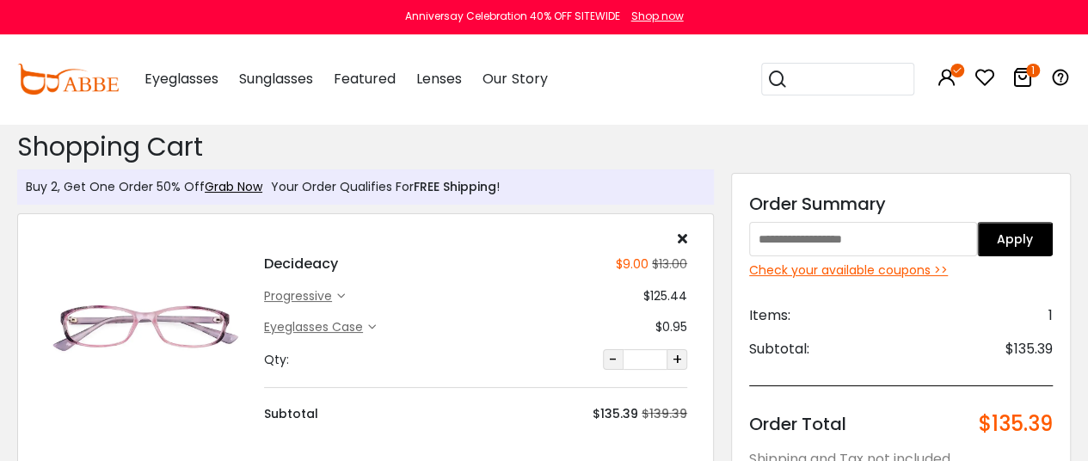
click at [806, 271] on div "Check your available coupons >>" at bounding box center [900, 270] width 303 height 18
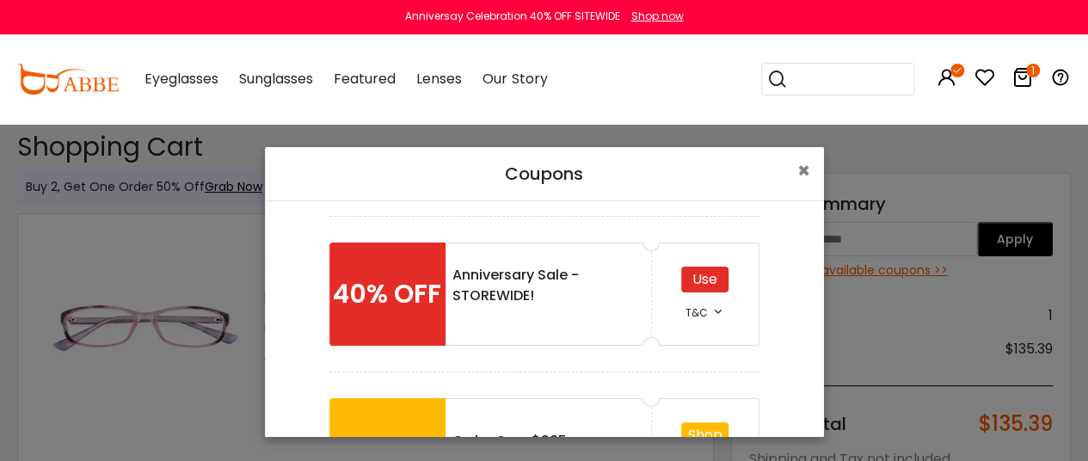
scroll to position [464, 0]
click at [691, 272] on div "Use" at bounding box center [704, 280] width 47 height 26
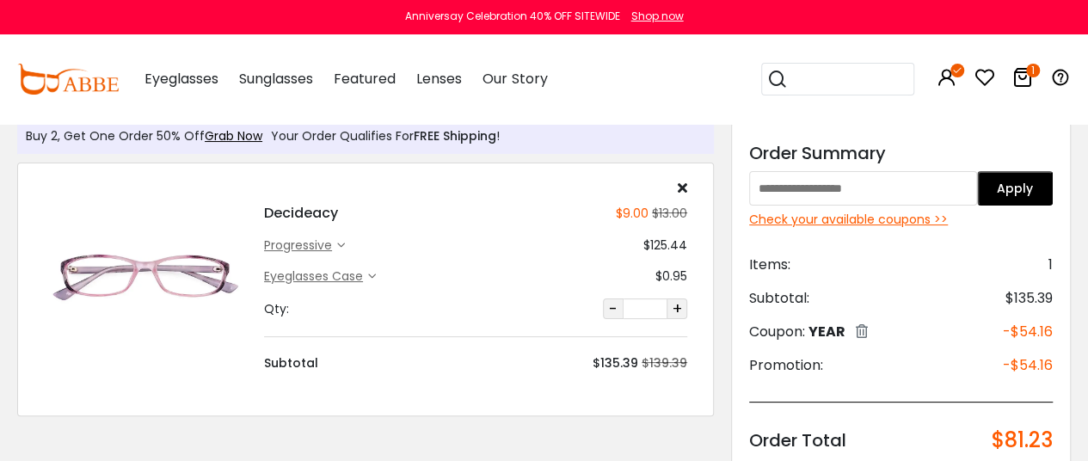
scroll to position [50, 0]
click at [797, 222] on div "Check your available coupons >>" at bounding box center [900, 220] width 303 height 18
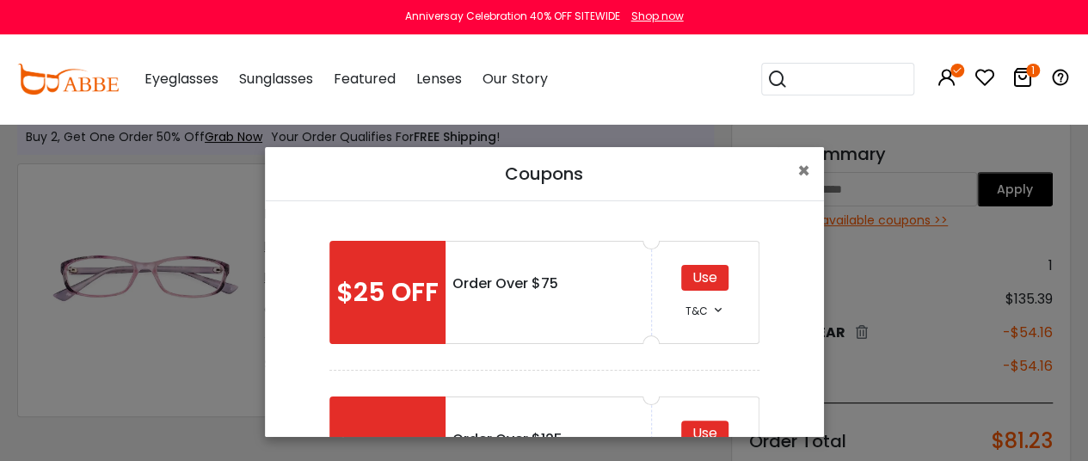
click at [696, 426] on div "Use" at bounding box center [704, 433] width 47 height 26
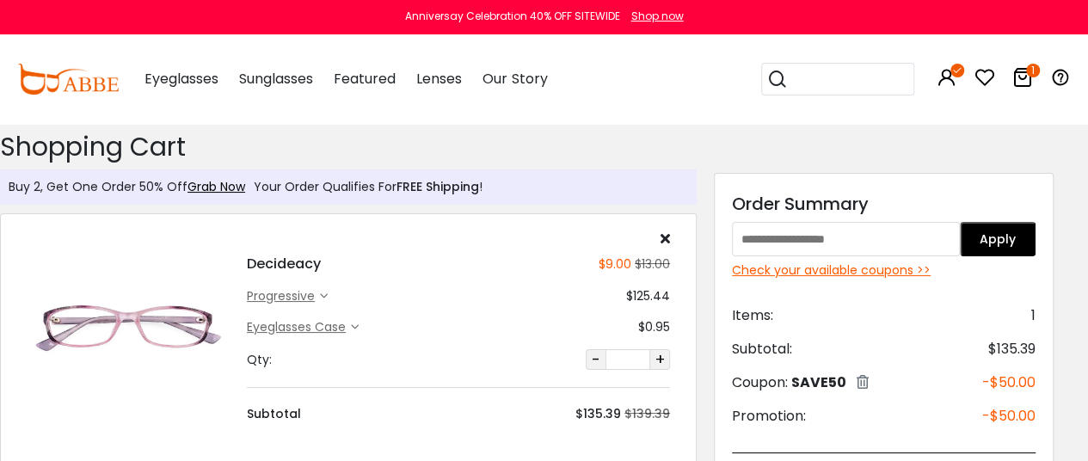
scroll to position [0, 21]
